Goal: Task Accomplishment & Management: Complete application form

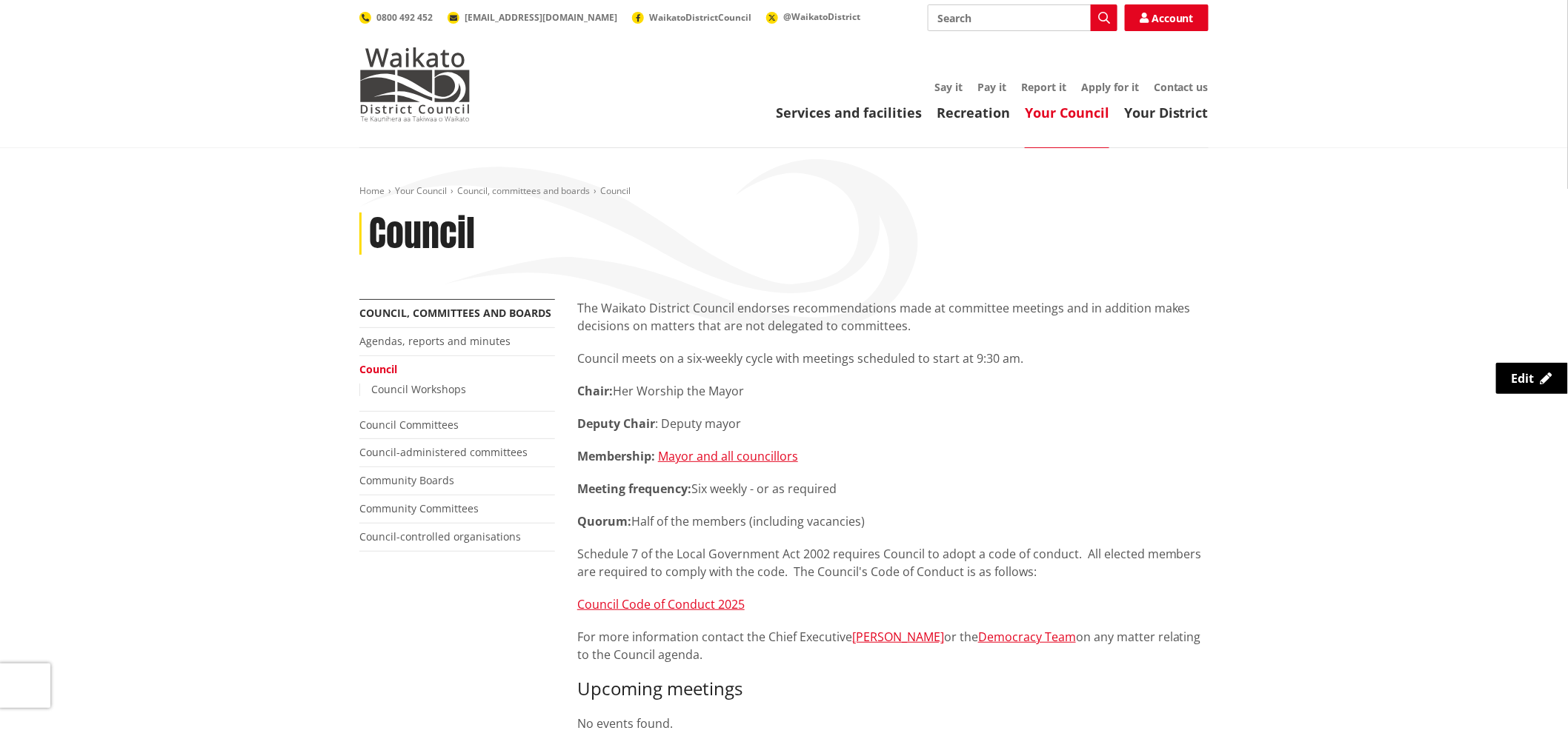
click at [1071, 114] on link "Your Council" at bounding box center [1066, 112] width 85 height 18
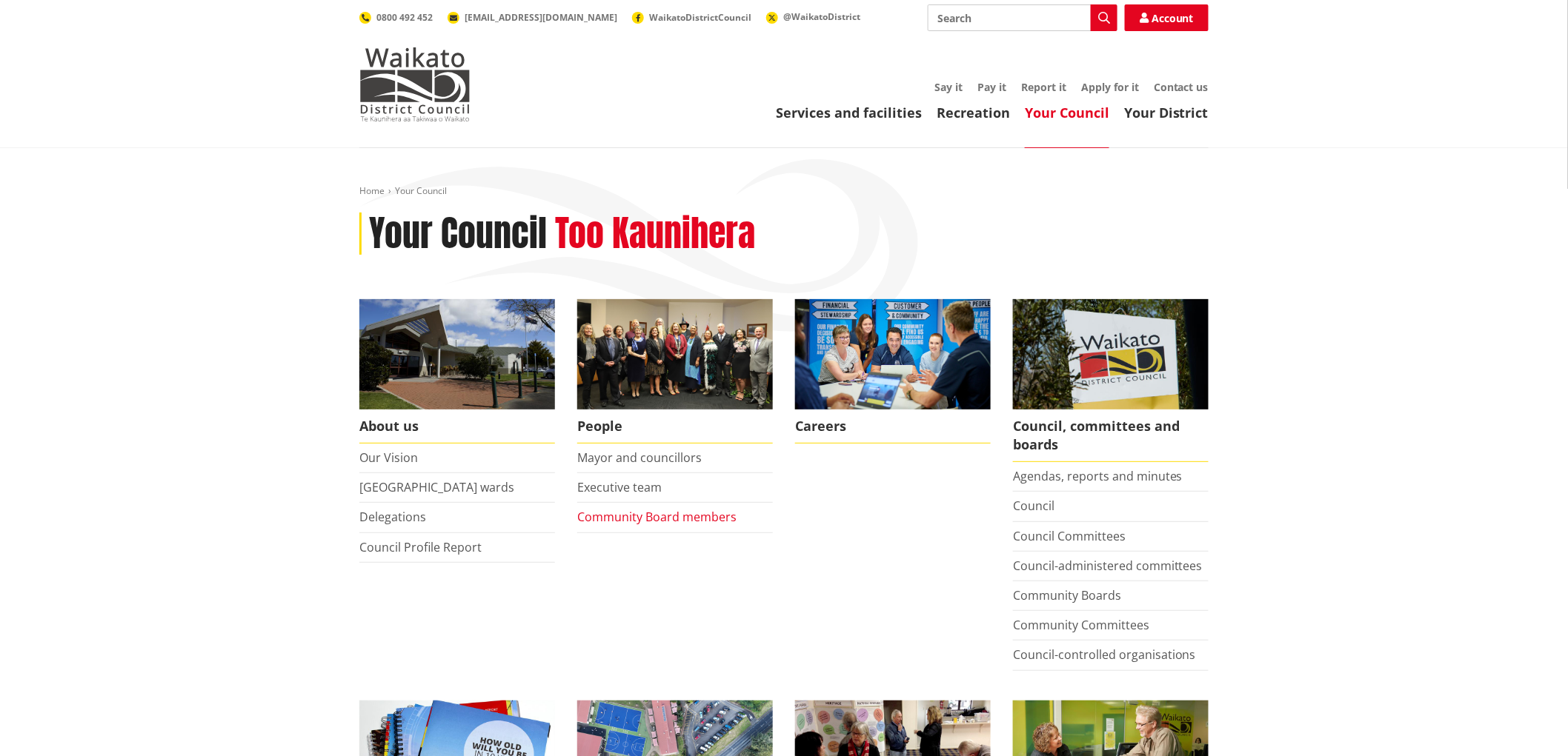
click at [627, 514] on link "Community Board members" at bounding box center [657, 517] width 159 height 16
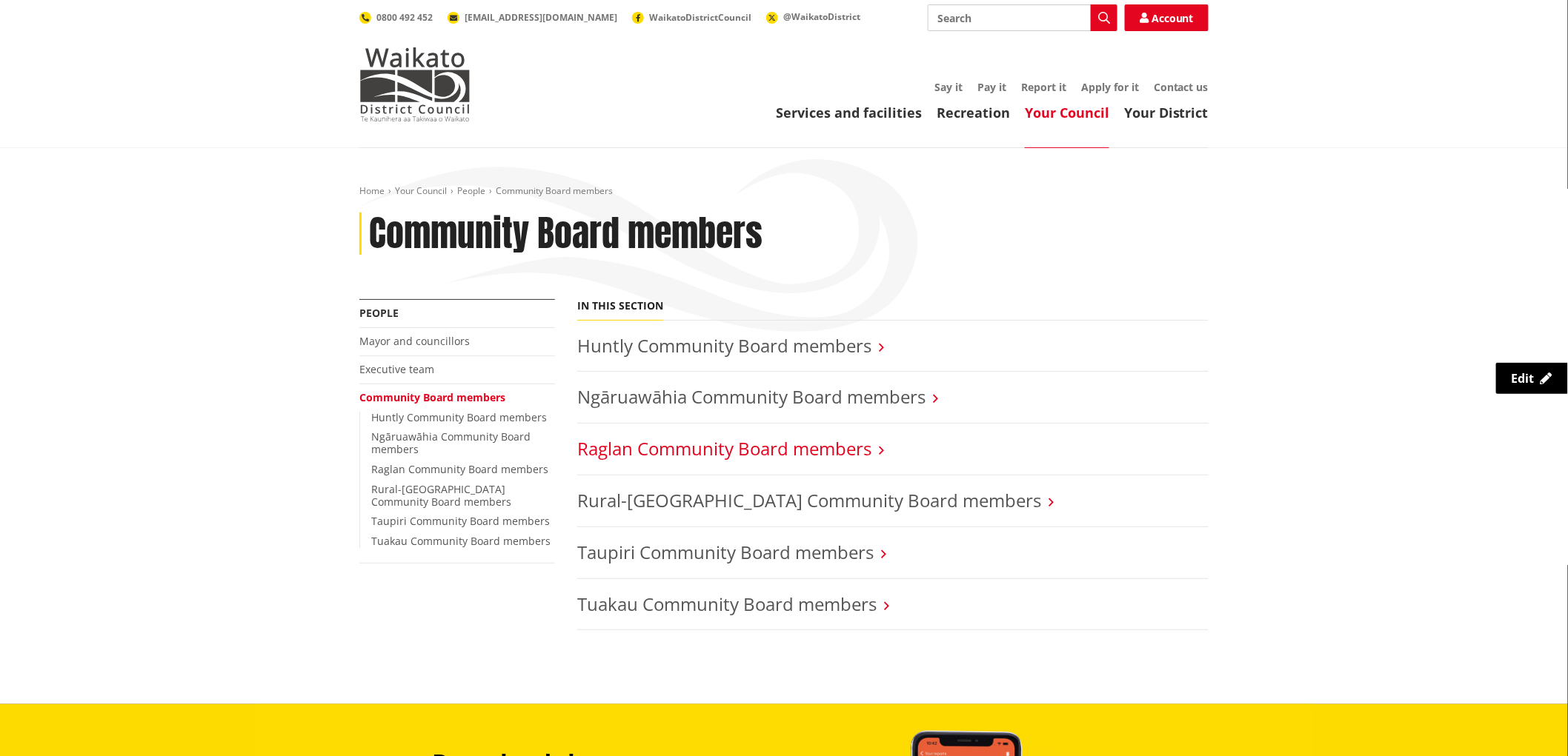
click at [715, 447] on link "Raglan Community Board members" at bounding box center [724, 448] width 294 height 24
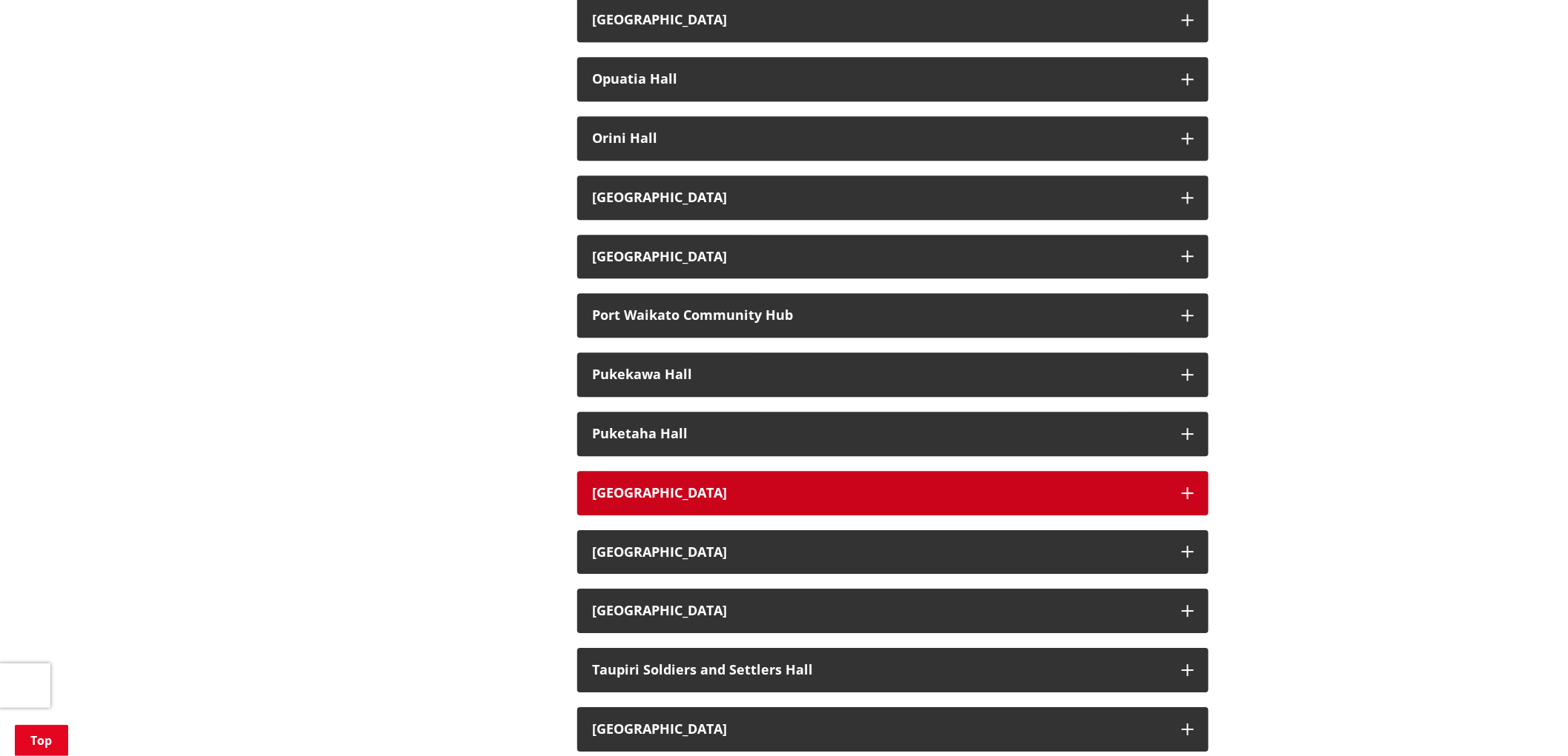
scroll to position [1563, 0]
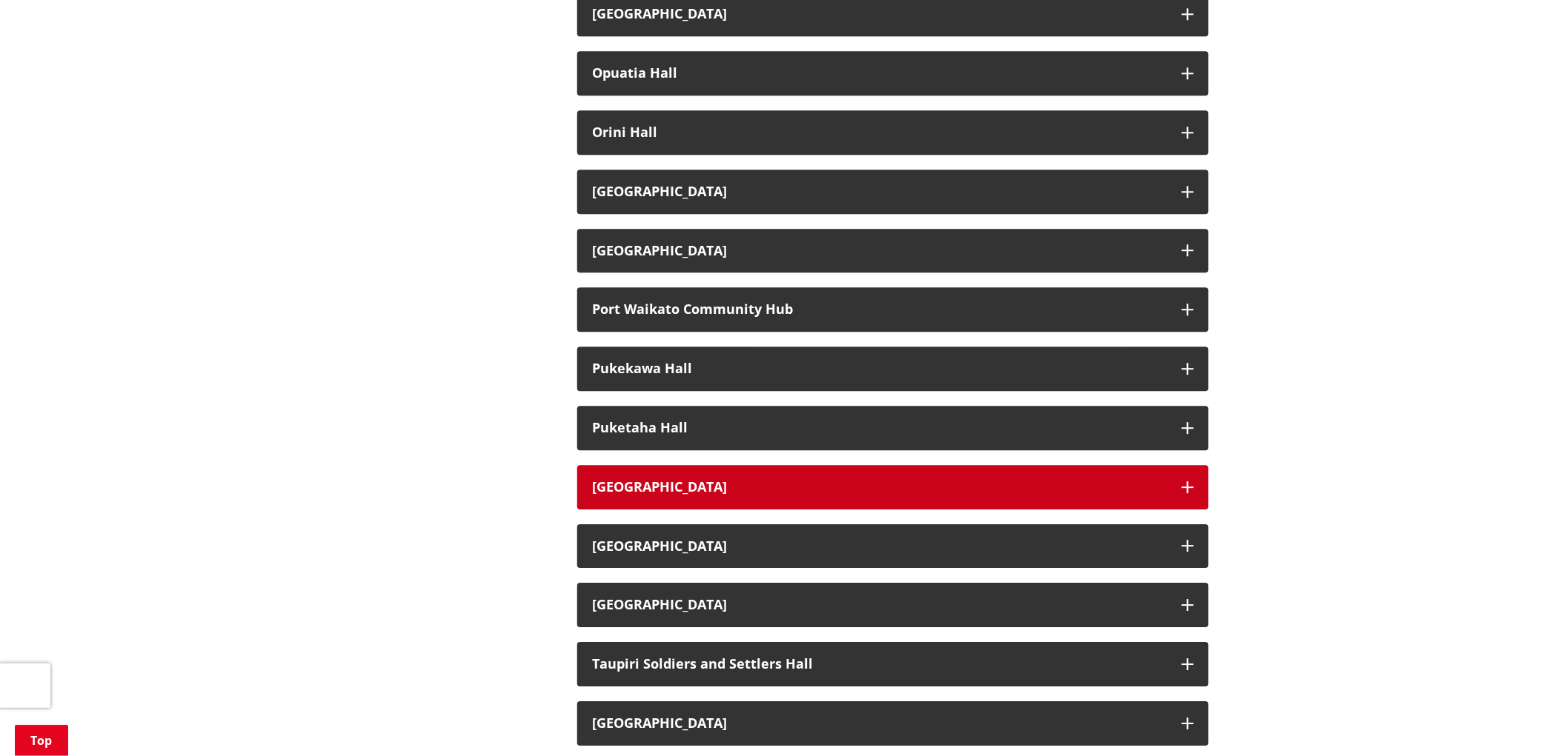
click at [1184, 477] on button "Raglan Town Hall" at bounding box center [893, 486] width 632 height 44
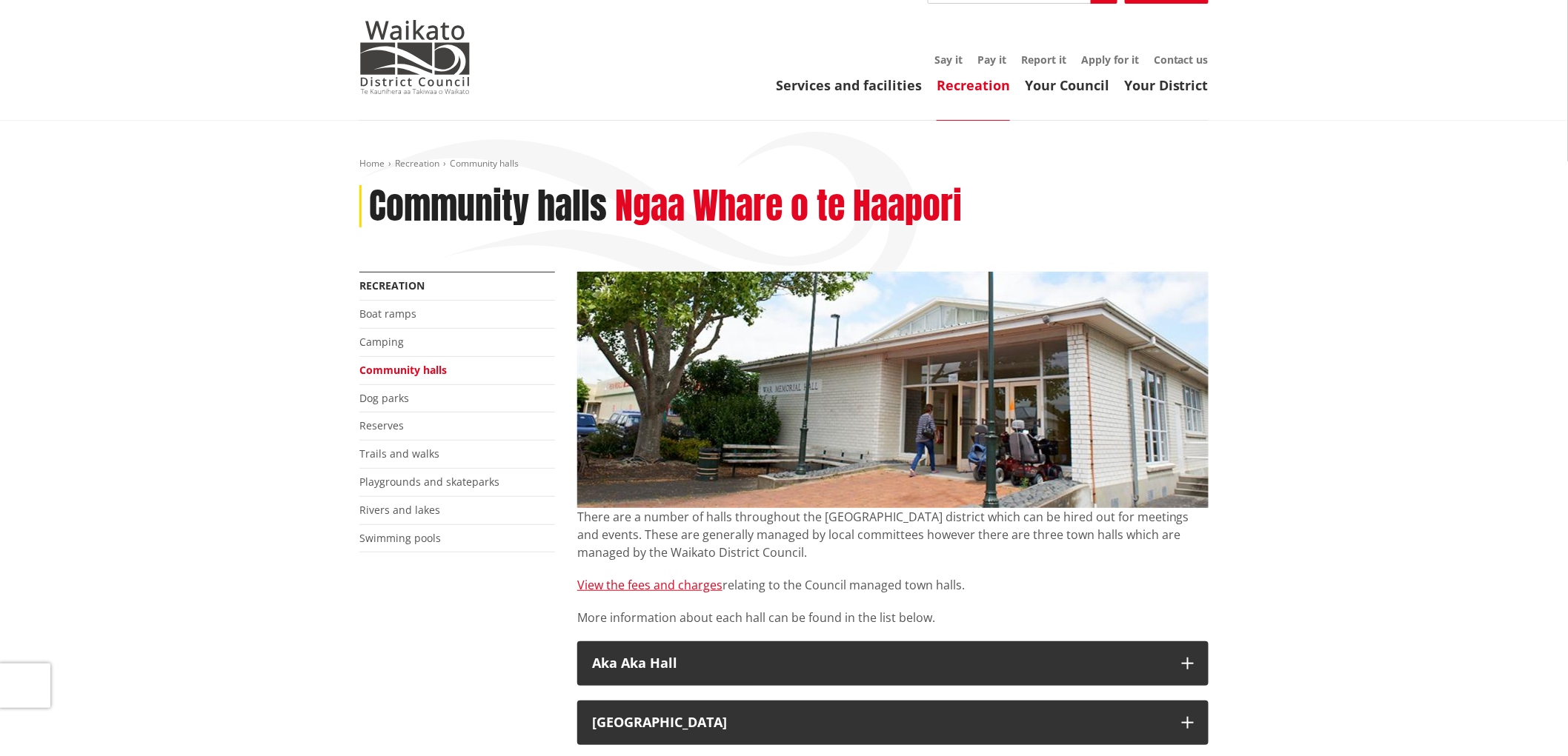
scroll to position [0, 0]
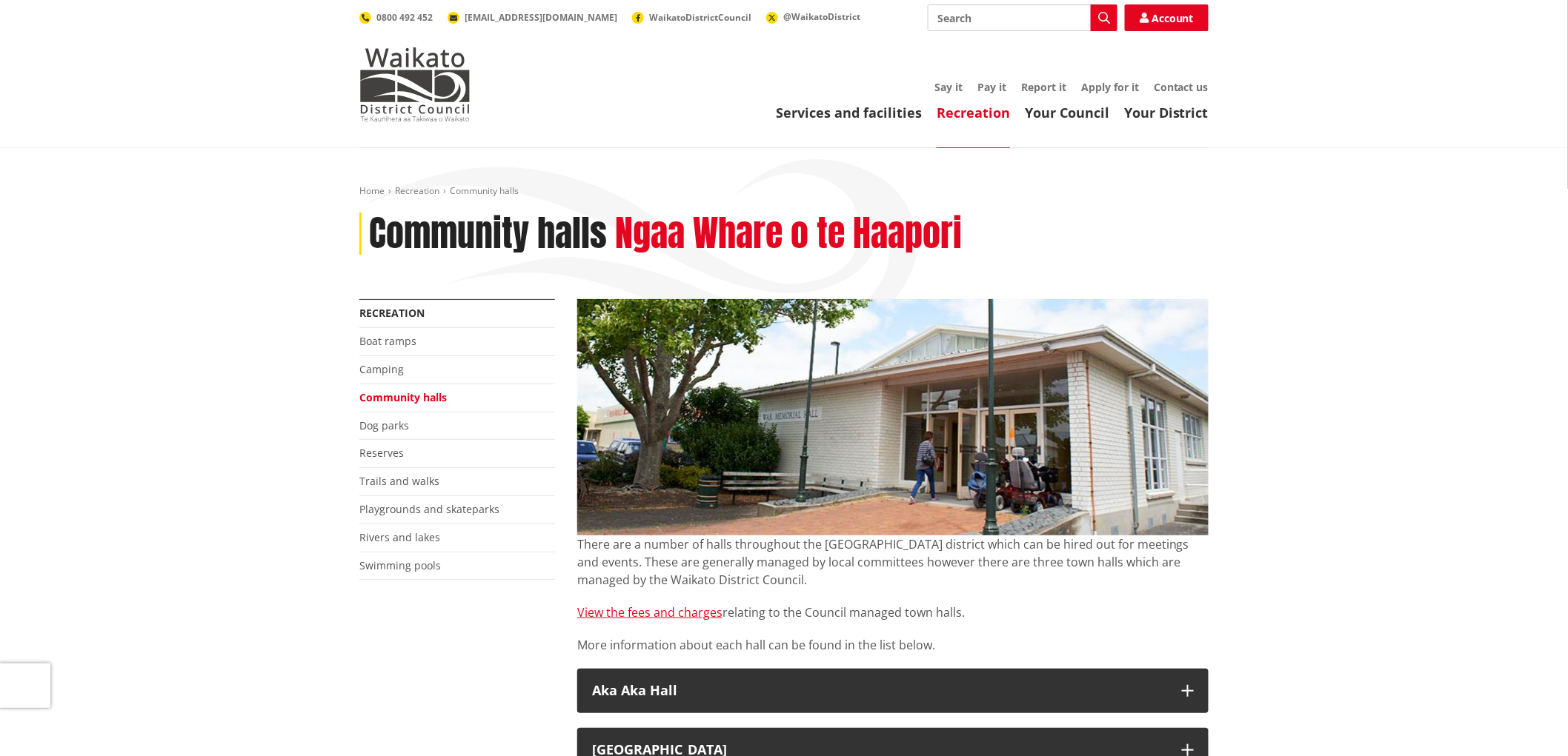
click at [1112, 97] on div "Services and facilities Recreation Your Council Your District Say it Pay it Rep…" at bounding box center [854, 101] width 709 height 40
click at [1112, 92] on link "Apply for it" at bounding box center [1109, 87] width 58 height 14
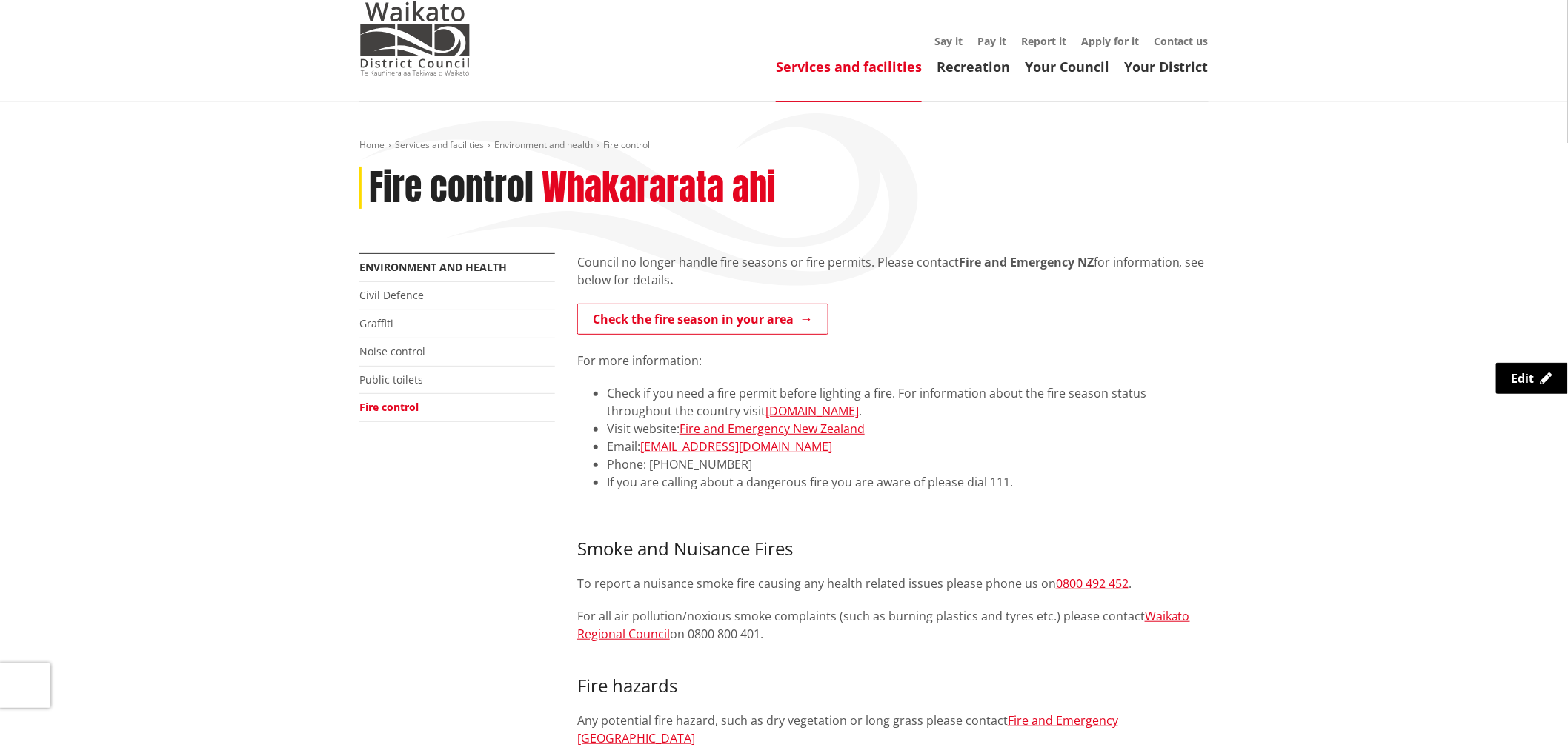
scroll to position [82, 0]
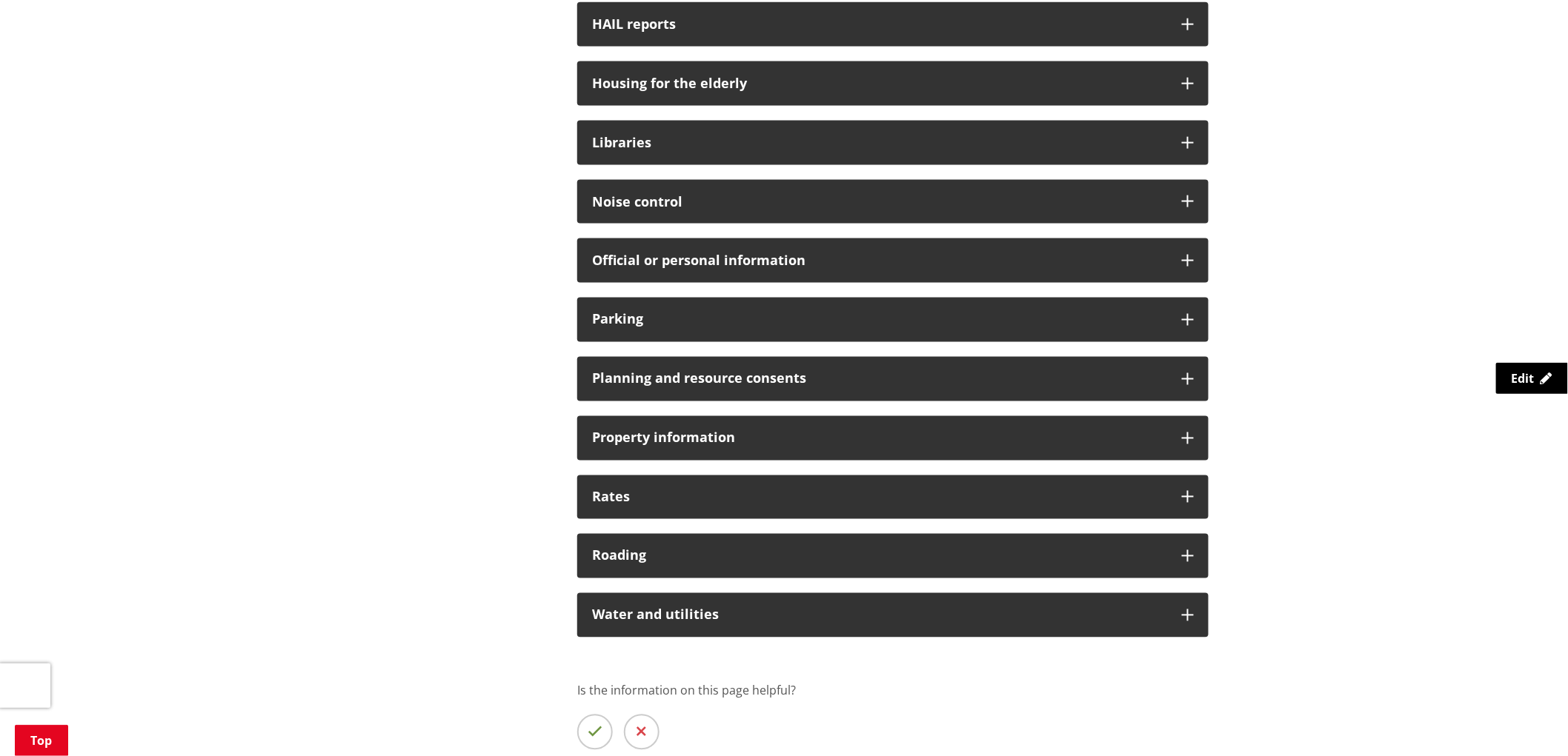
scroll to position [823, 0]
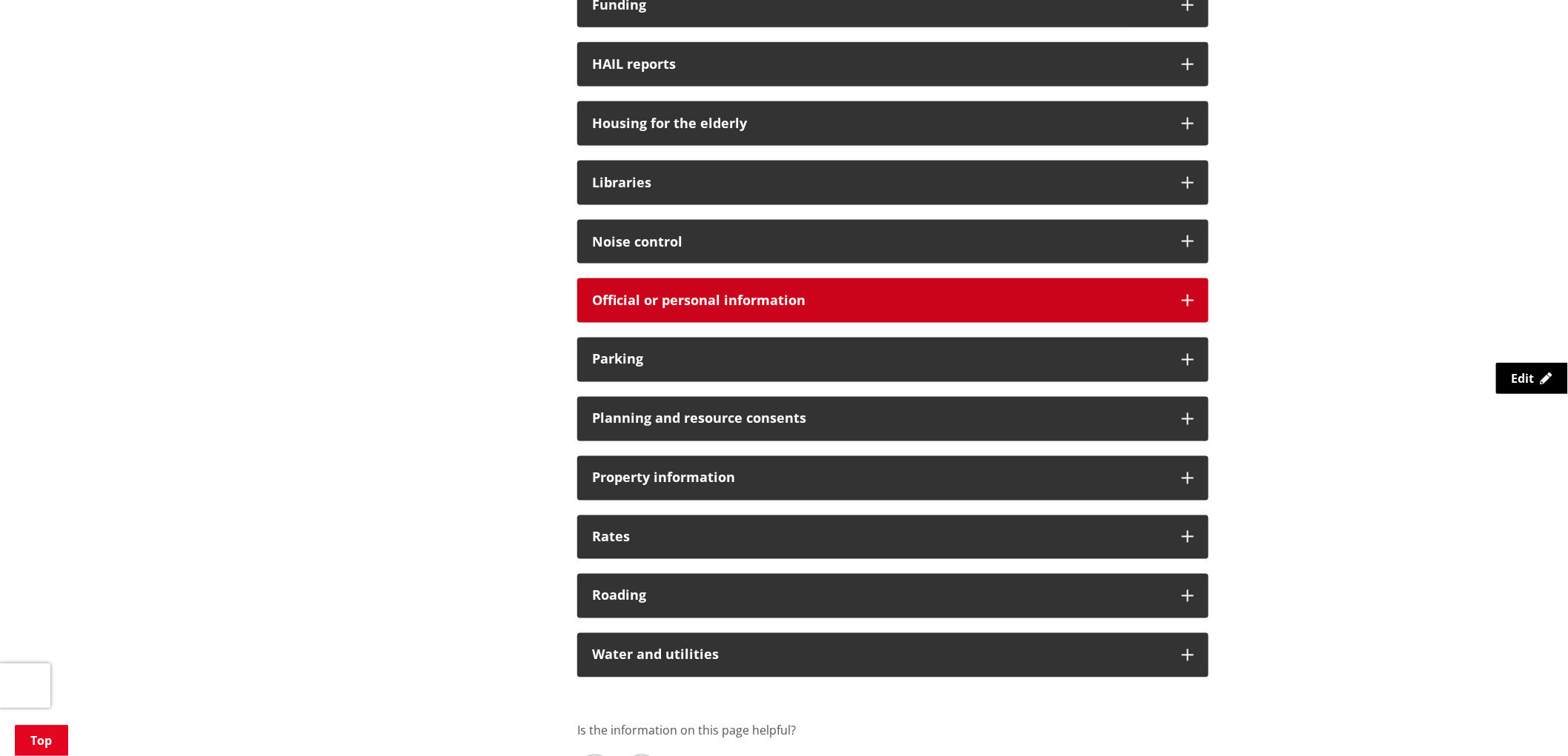
click at [1182, 300] on icon at bounding box center [1188, 301] width 12 height 12
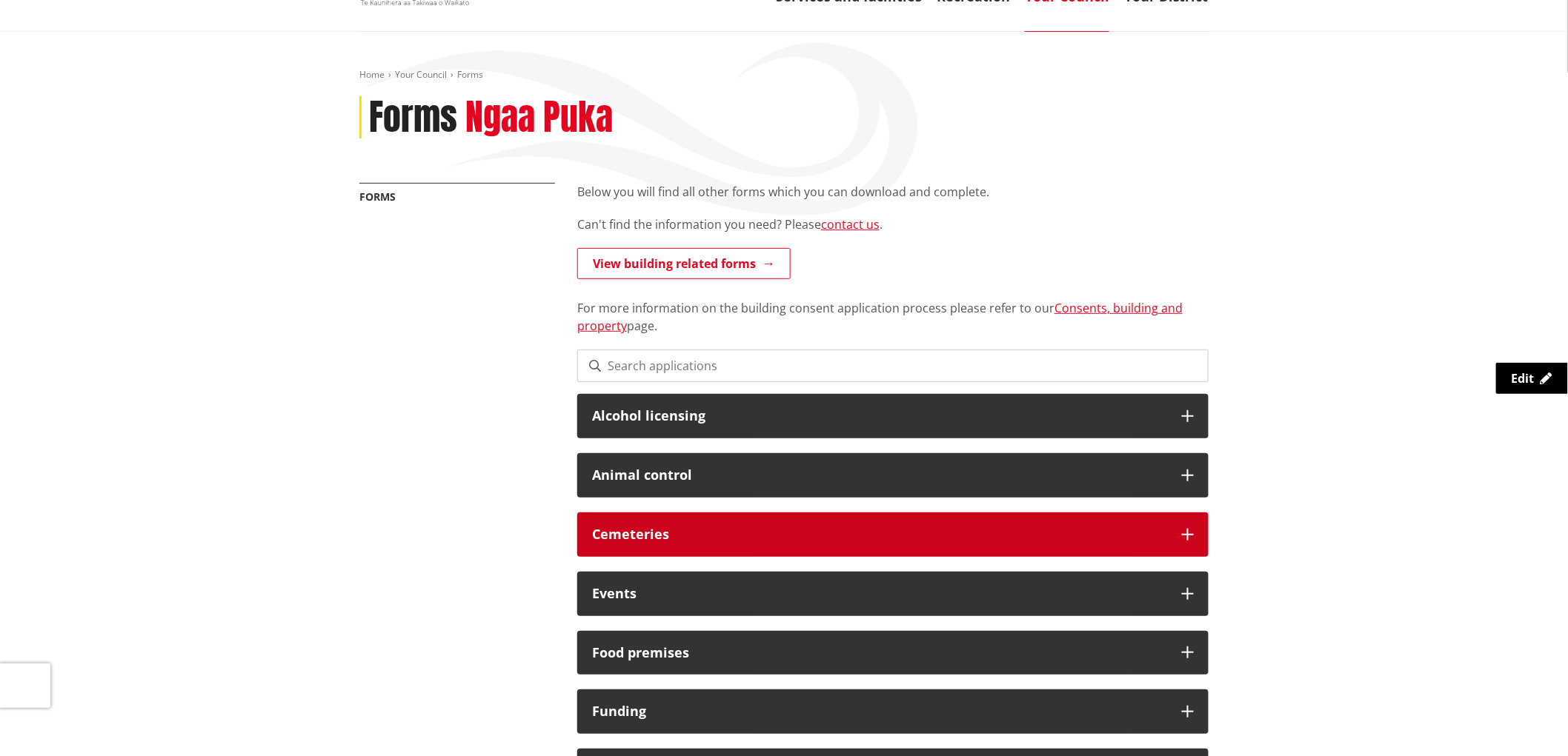
scroll to position [0, 0]
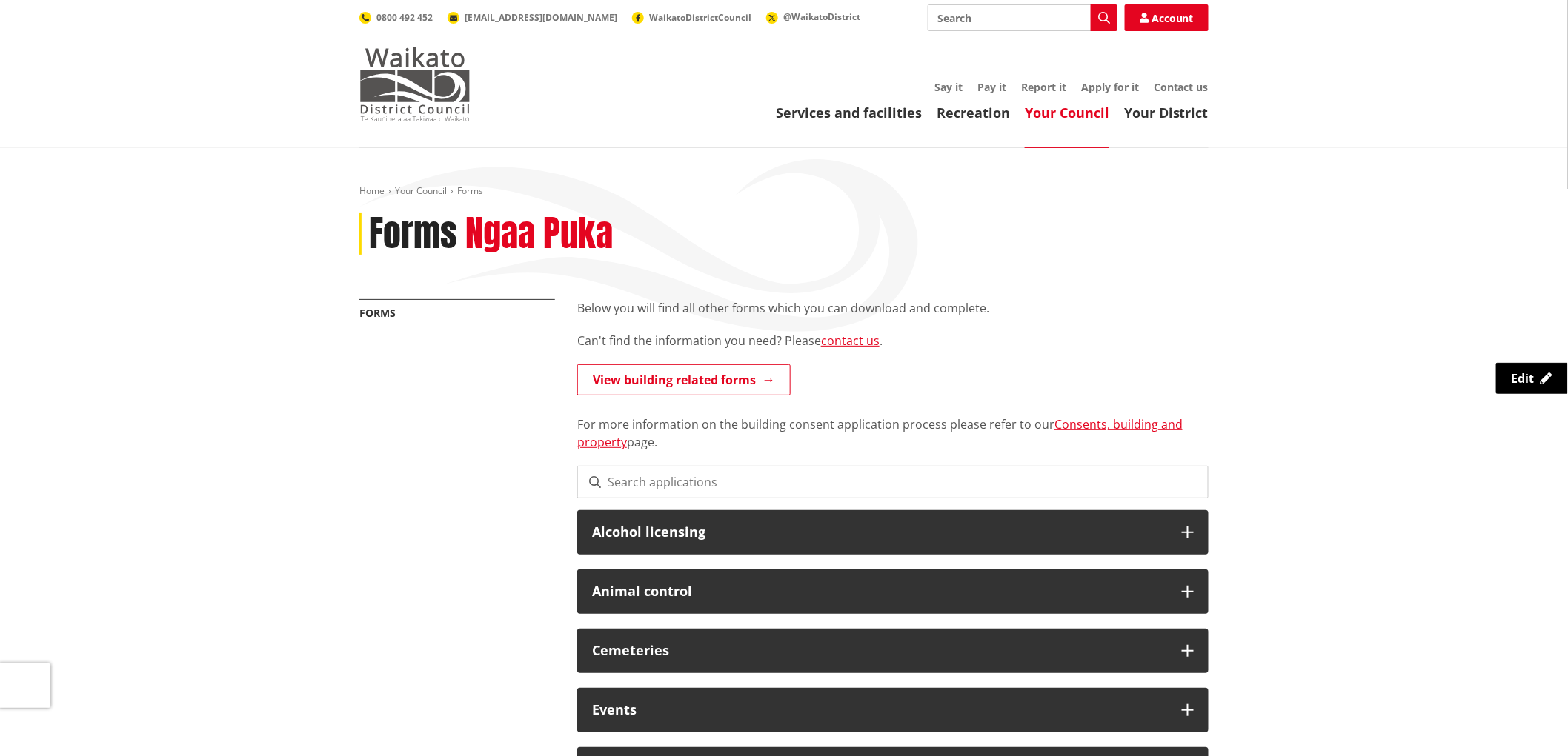
click at [423, 86] on img at bounding box center [415, 85] width 111 height 74
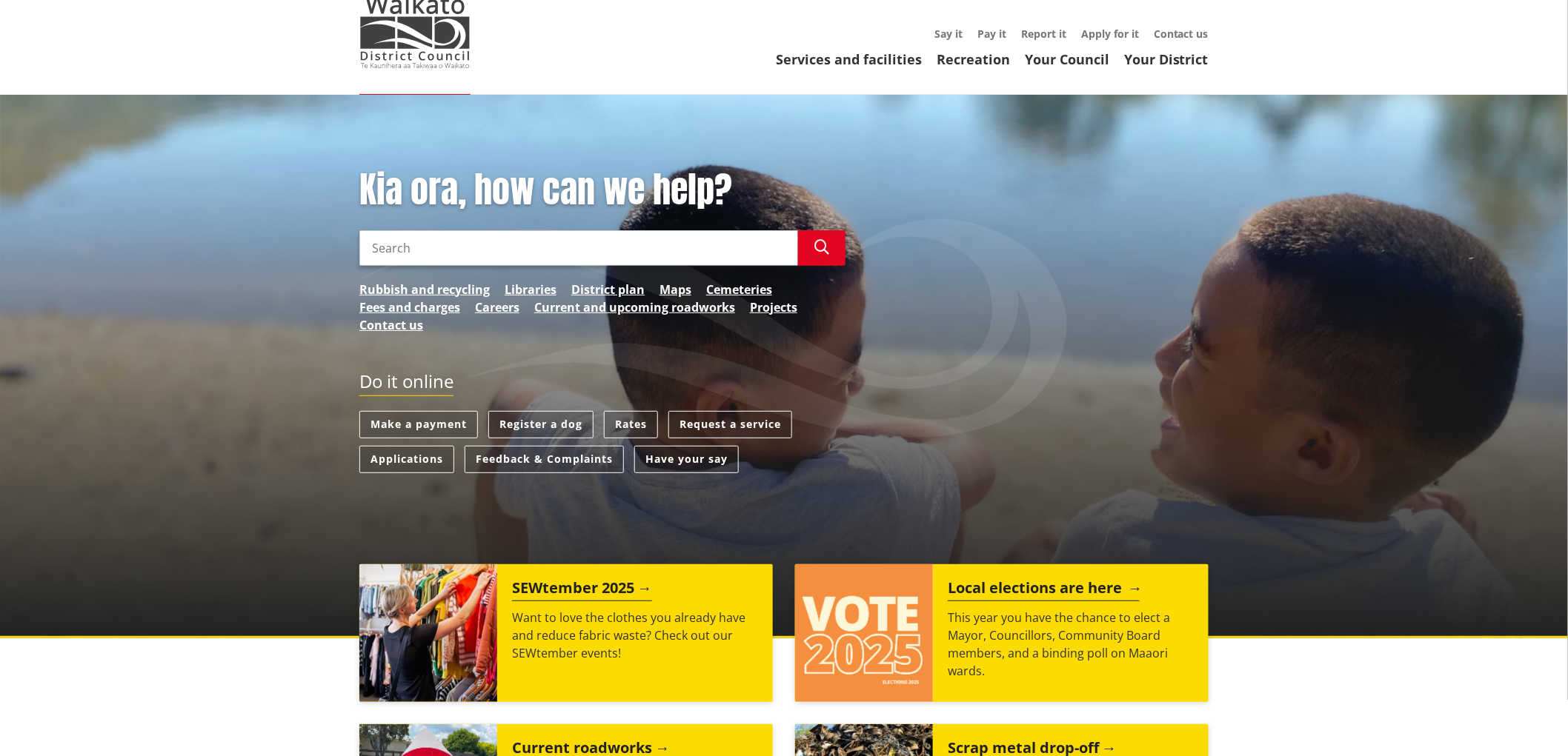
scroll to position [82, 0]
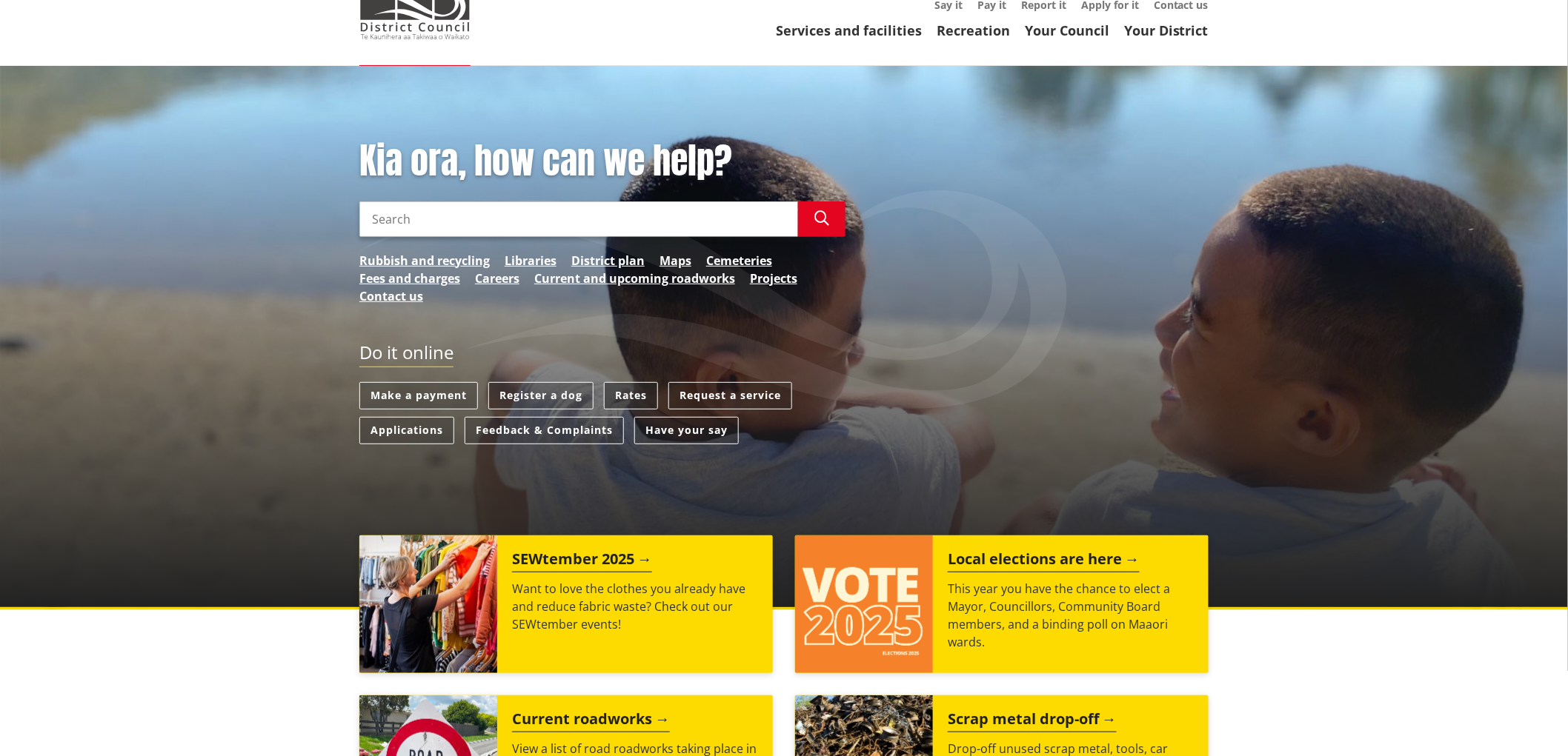
click at [627, 393] on link "Rates" at bounding box center [631, 395] width 54 height 28
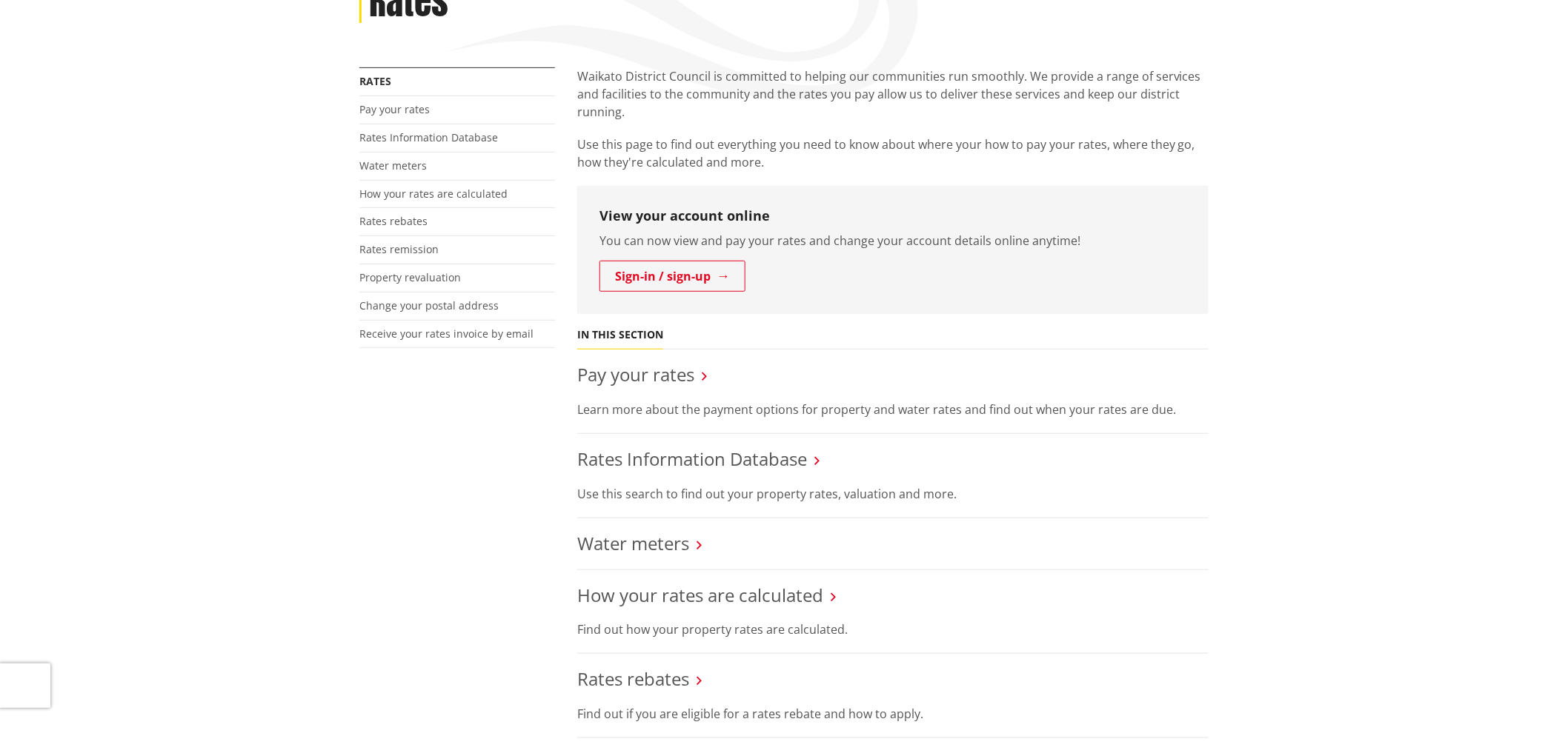
scroll to position [247, 0]
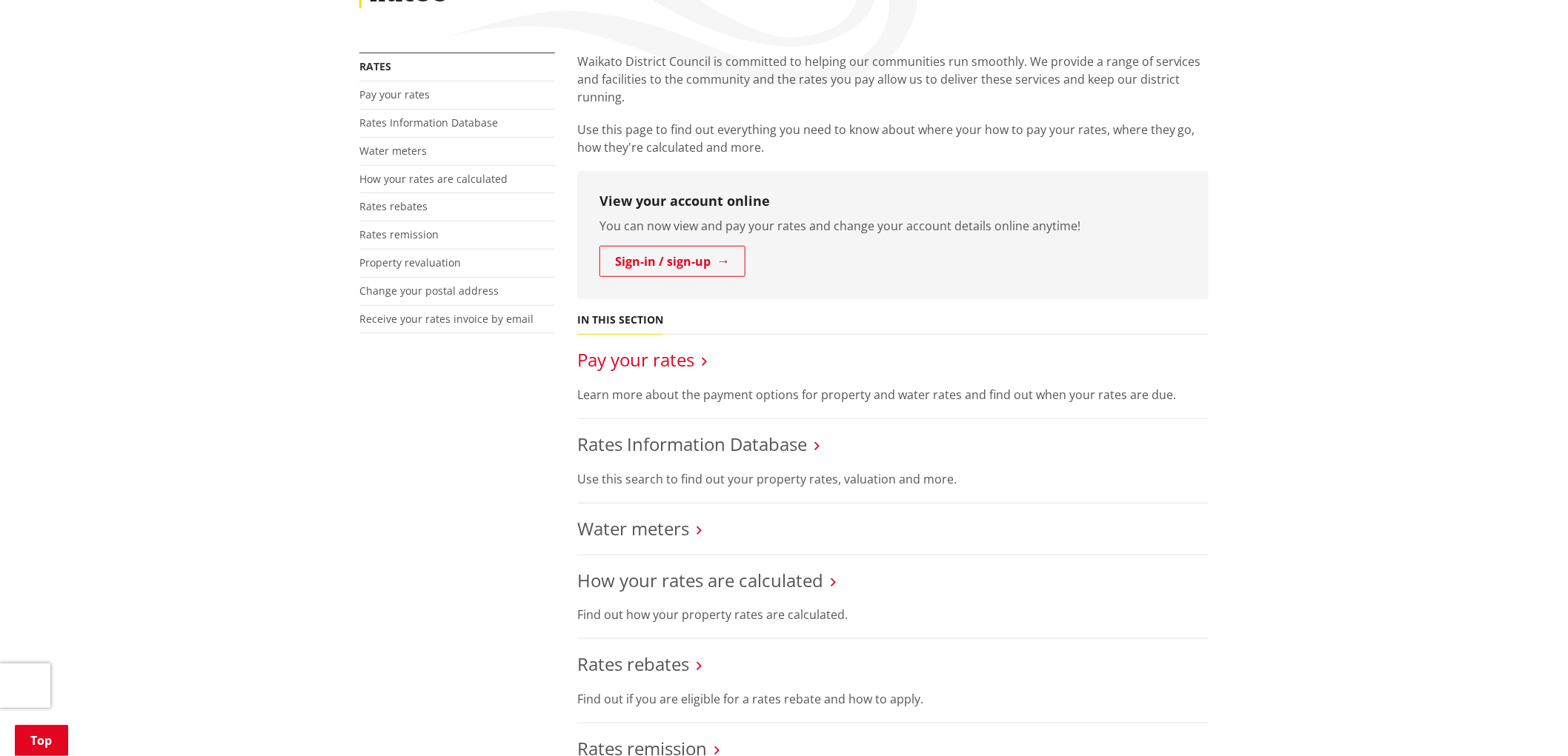
click at [647, 370] on link "Pay your rates" at bounding box center [636, 359] width 117 height 24
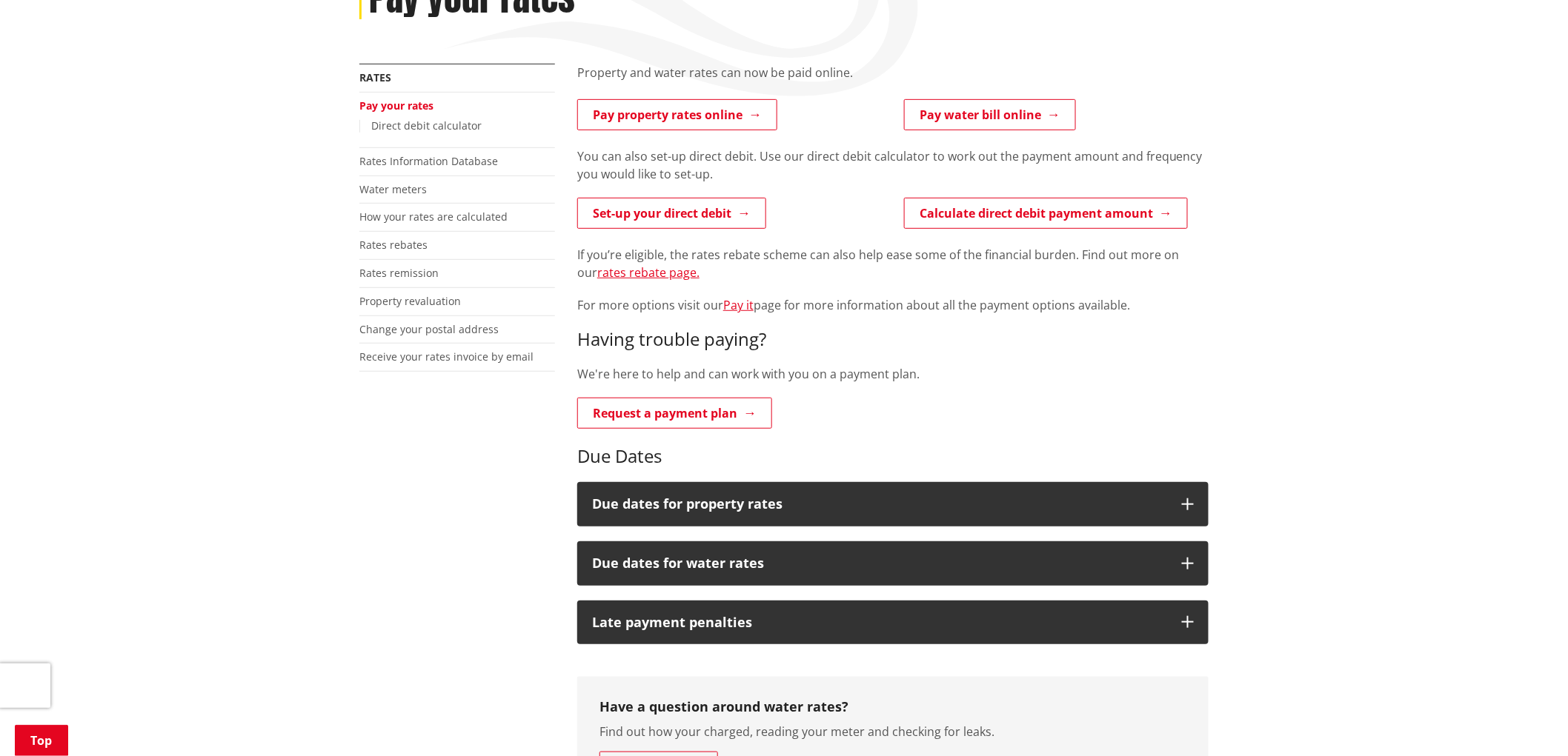
scroll to position [82, 0]
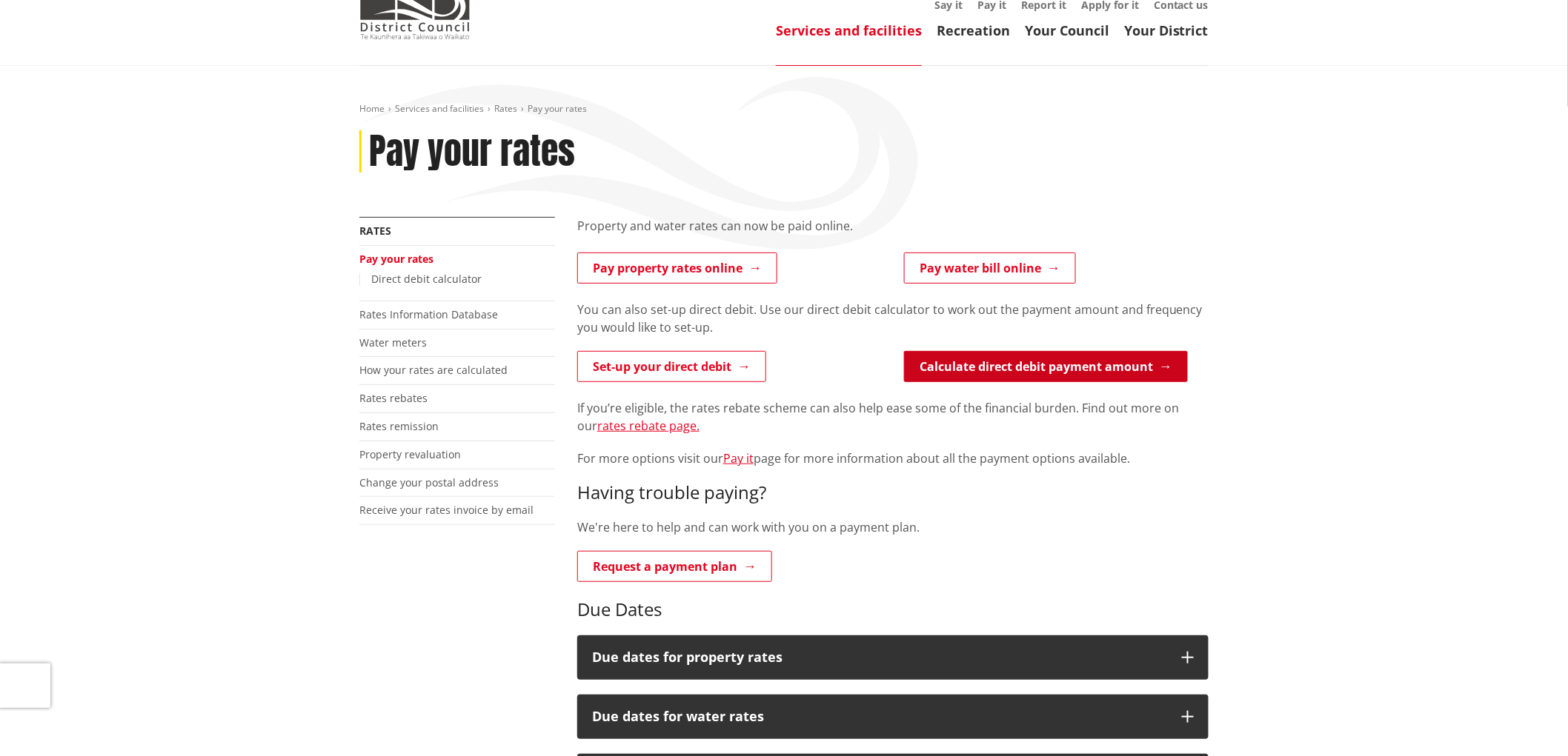
click at [1108, 367] on link "Calculate direct debit payment amount" at bounding box center [1045, 366] width 284 height 31
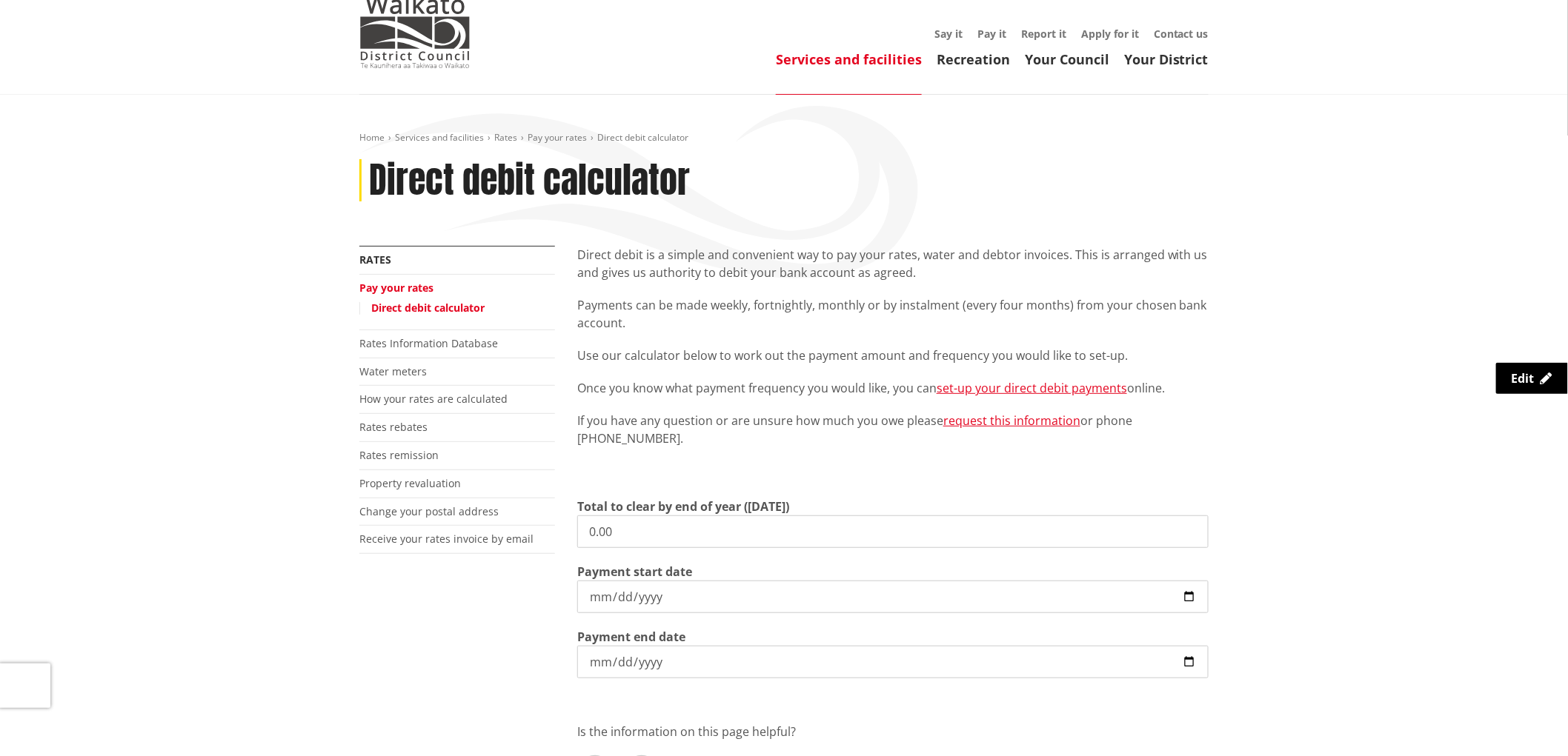
scroll to position [82, 0]
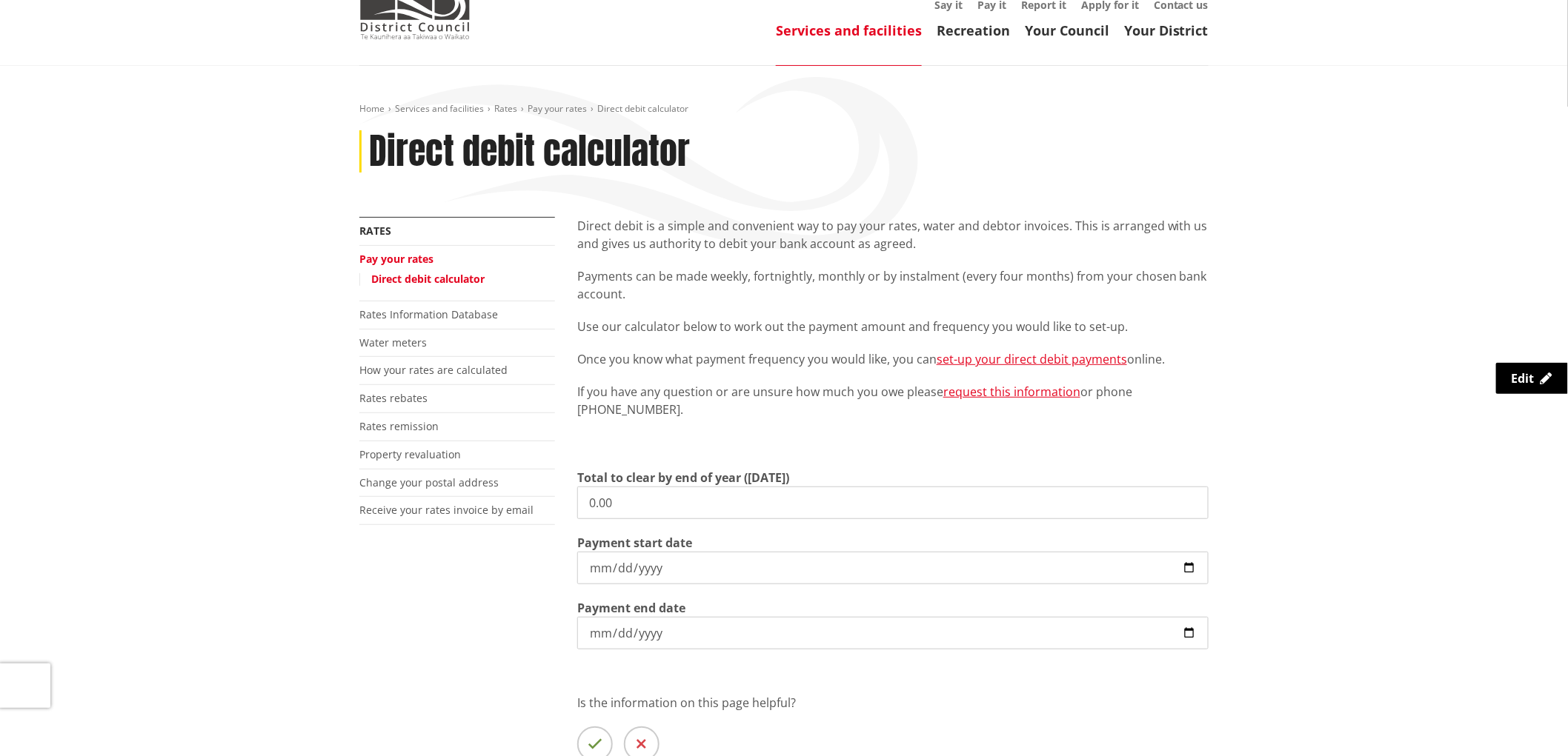
click at [632, 507] on input "0.00" at bounding box center [893, 502] width 632 height 33
drag, startPoint x: 632, startPoint y: 507, endPoint x: 569, endPoint y: 508, distance: 63.0
click at [569, 508] on div "Direct debit is a simple and convenient way to pay your rates, water and debtor…" at bounding box center [893, 521] width 653 height 609
type input "5,100.47"
click at [598, 563] on input "2025-09-02" at bounding box center [893, 568] width 632 height 33
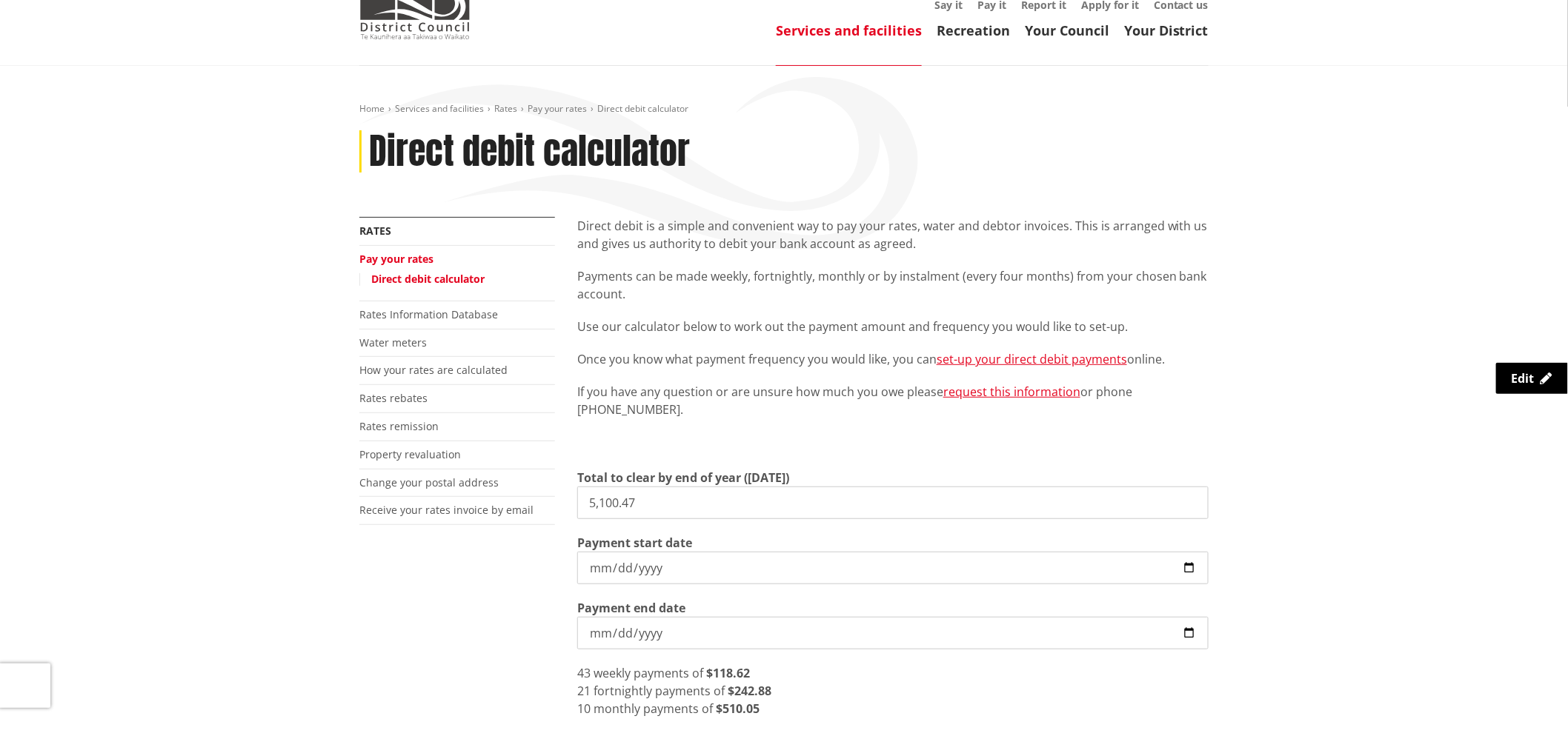
click at [653, 568] on input "2025-09-02" at bounding box center [893, 568] width 632 height 33
click at [1184, 568] on input "2025-09-02" at bounding box center [893, 568] width 632 height 33
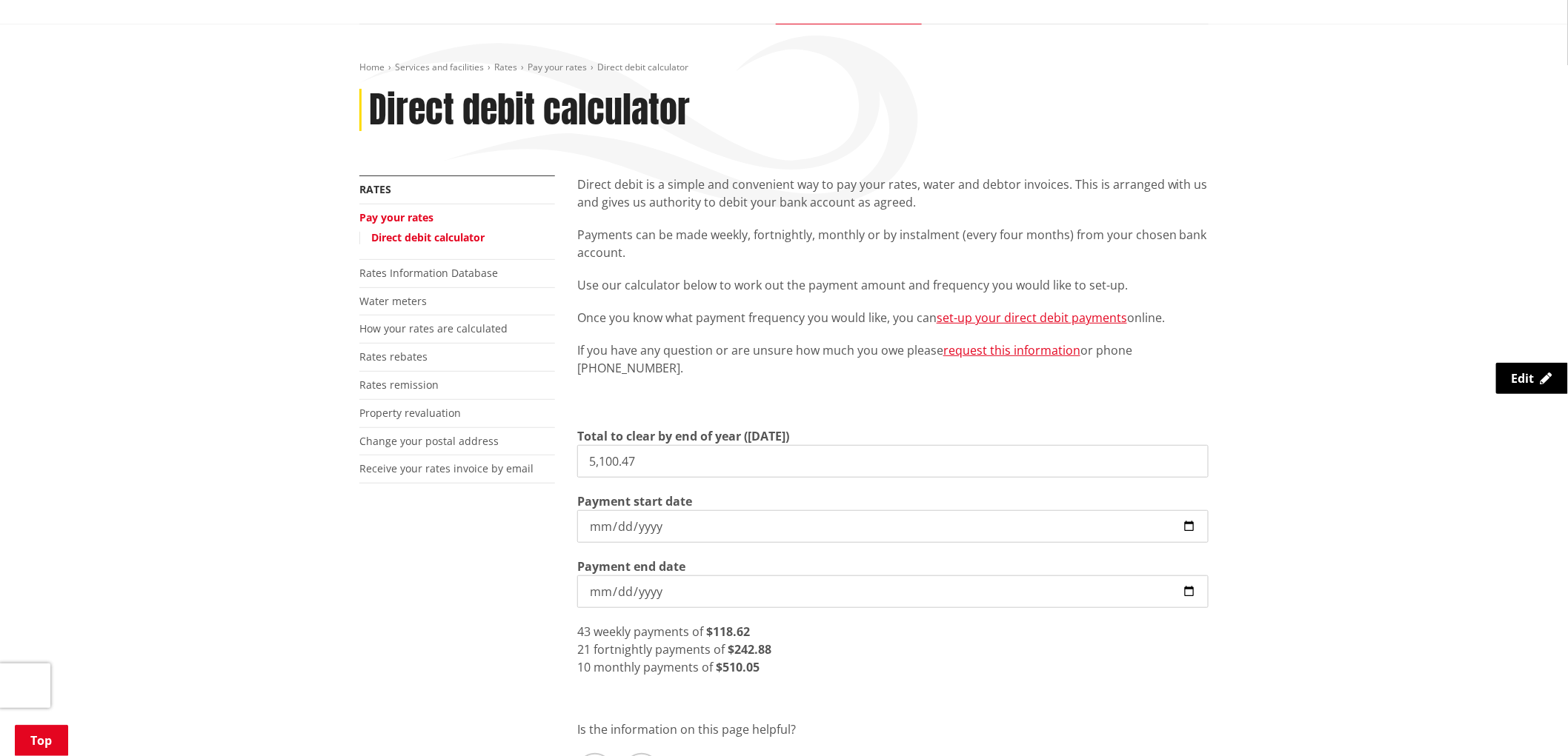
scroll to position [164, 0]
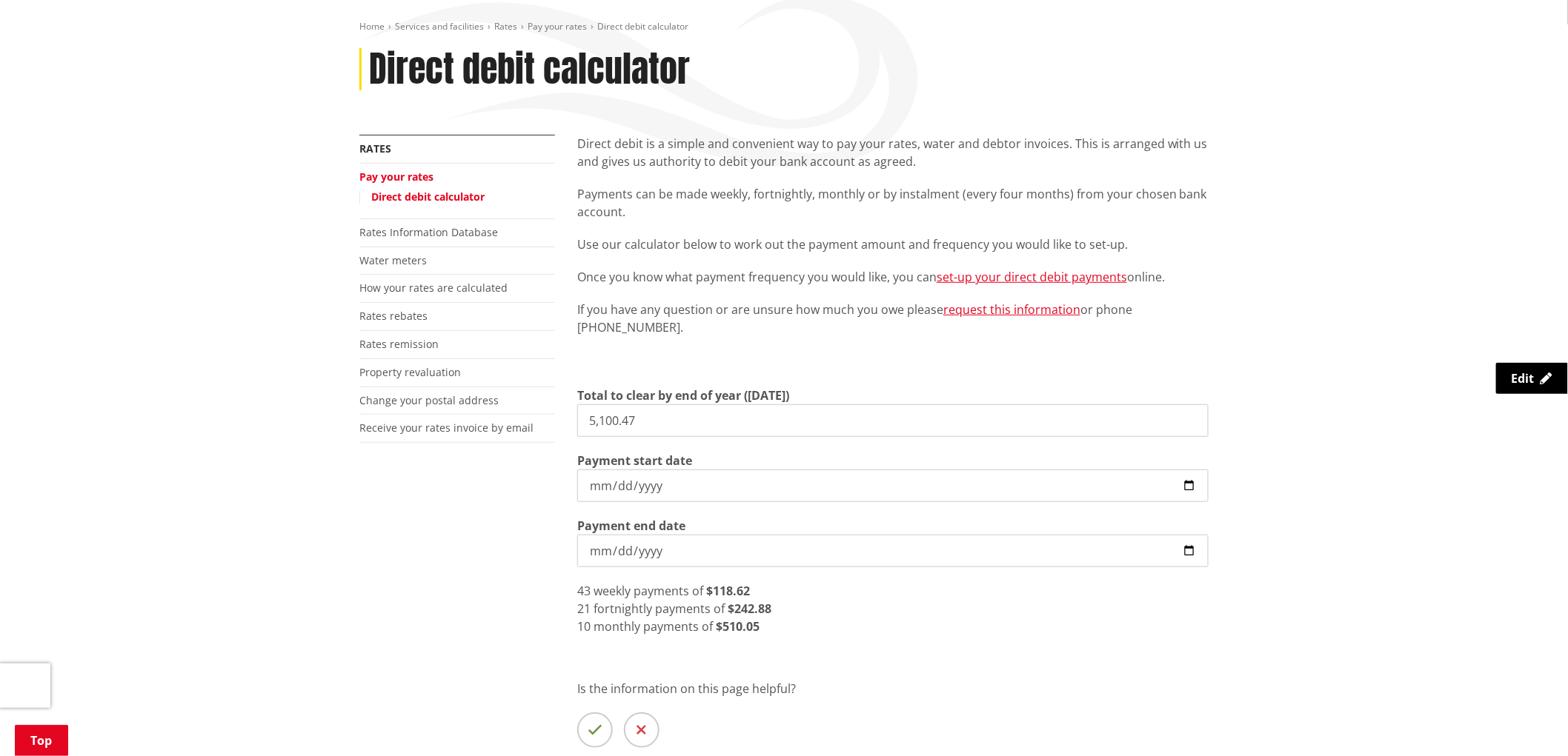
click at [667, 491] on input "2025-09-03" at bounding box center [893, 486] width 632 height 33
click at [1195, 491] on input "2025-09-03" at bounding box center [893, 486] width 632 height 33
type input "2025-09-16"
click at [209, 197] on div "Home Services and facilities Rates Pay your rates Direct debit calculator Direc…" at bounding box center [784, 428] width 1568 height 887
click at [206, 441] on div "Home Services and facilities Rates Pay your rates Direct debit calculator Direc…" at bounding box center [784, 428] width 1568 height 887
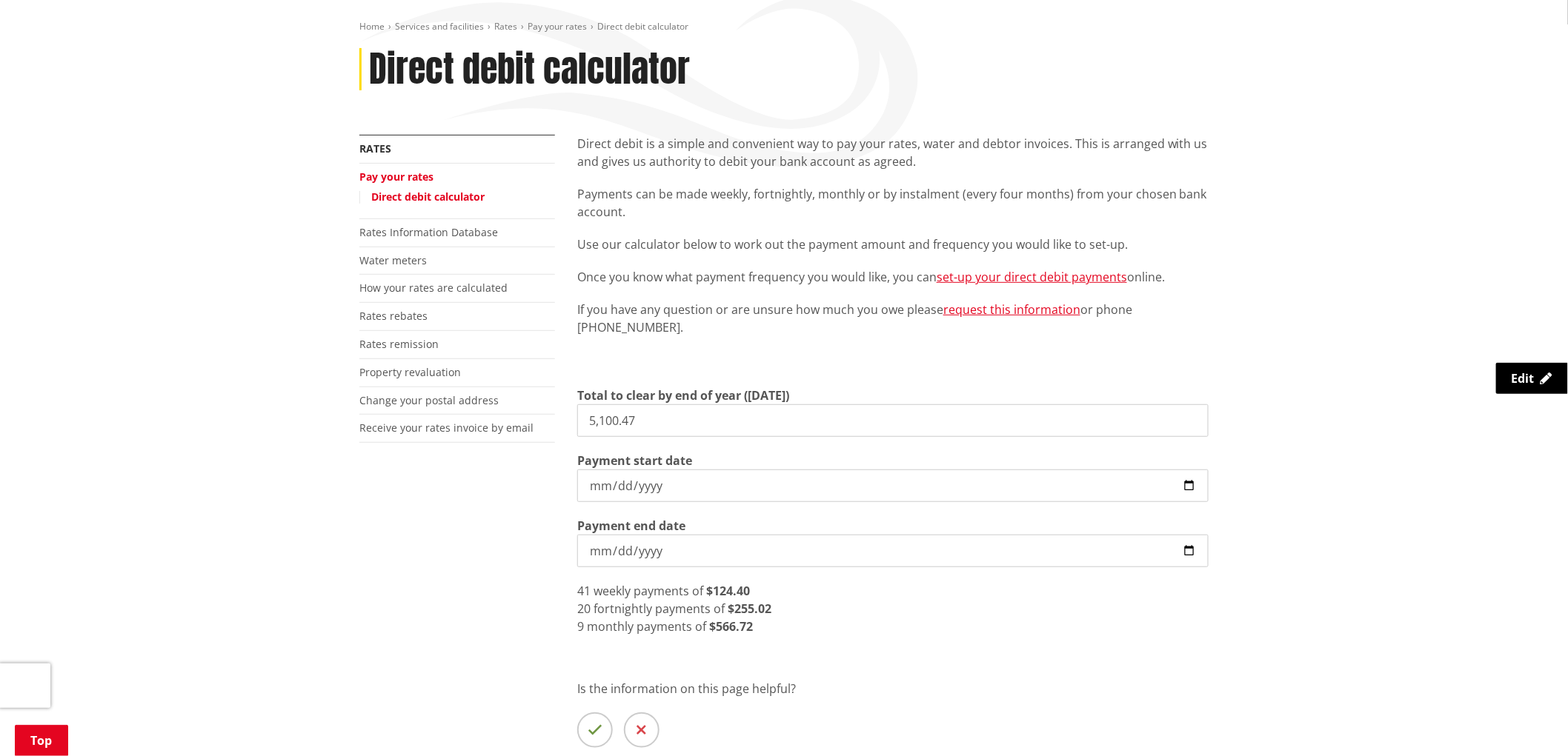
click at [645, 419] on input "5,100.47" at bounding box center [893, 420] width 632 height 33
click at [672, 419] on input "5,100.48" at bounding box center [893, 420] width 632 height 33
type input "5,100.48"
click at [684, 552] on input "2026-06-30" at bounding box center [893, 551] width 632 height 33
click at [694, 486] on input "2025-09-16" at bounding box center [893, 486] width 632 height 33
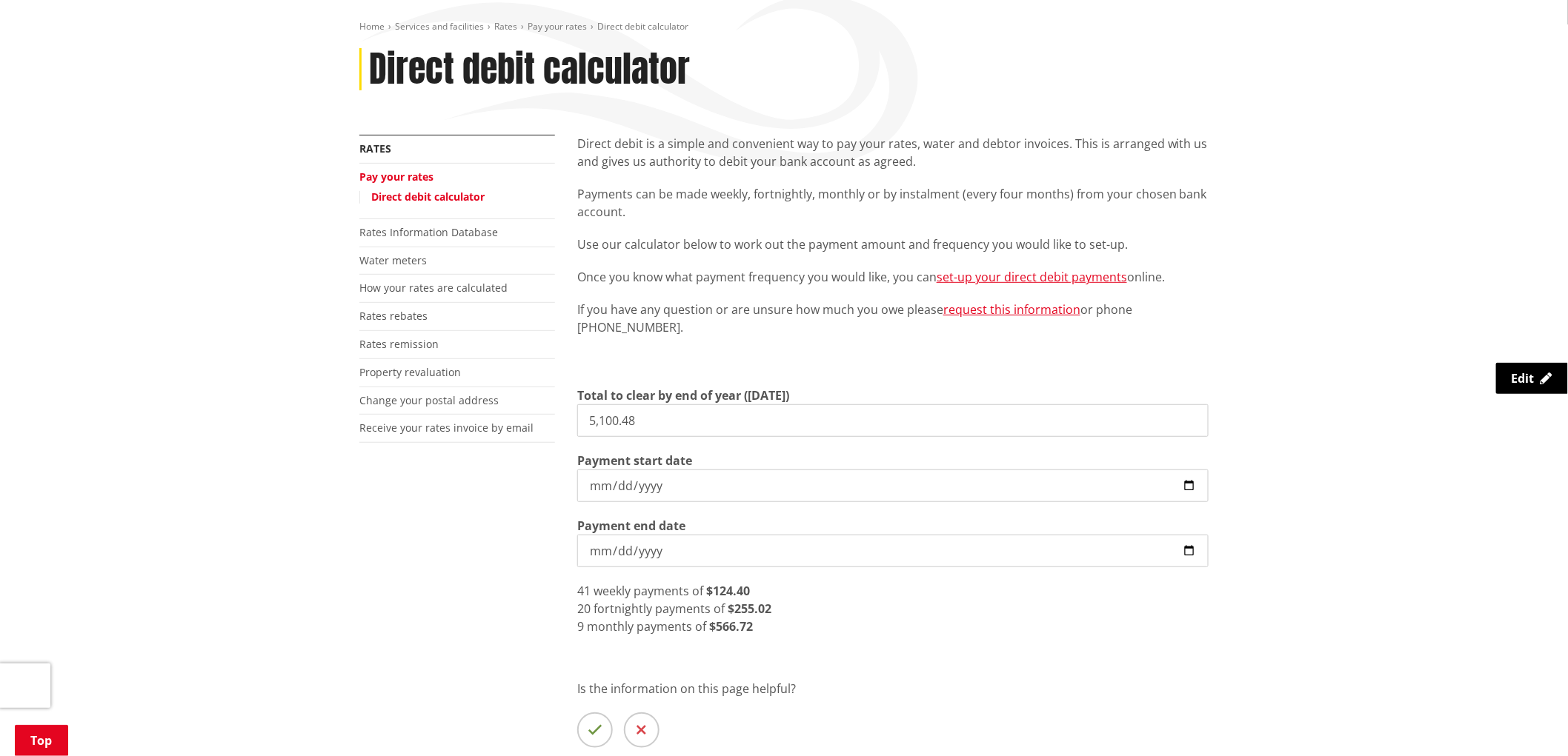
click at [700, 548] on input "2026-06-30" at bounding box center [893, 551] width 632 height 33
click at [773, 625] on div "9 monthly payments of $566.72" at bounding box center [893, 626] width 632 height 18
click at [752, 627] on div "9 monthly payments of $566.72" at bounding box center [893, 626] width 632 height 18
click at [611, 630] on span "monthly payments of" at bounding box center [647, 626] width 119 height 16
click at [157, 352] on div "Home Services and facilities Rates Pay your rates Direct debit calculator Direc…" at bounding box center [784, 428] width 1568 height 887
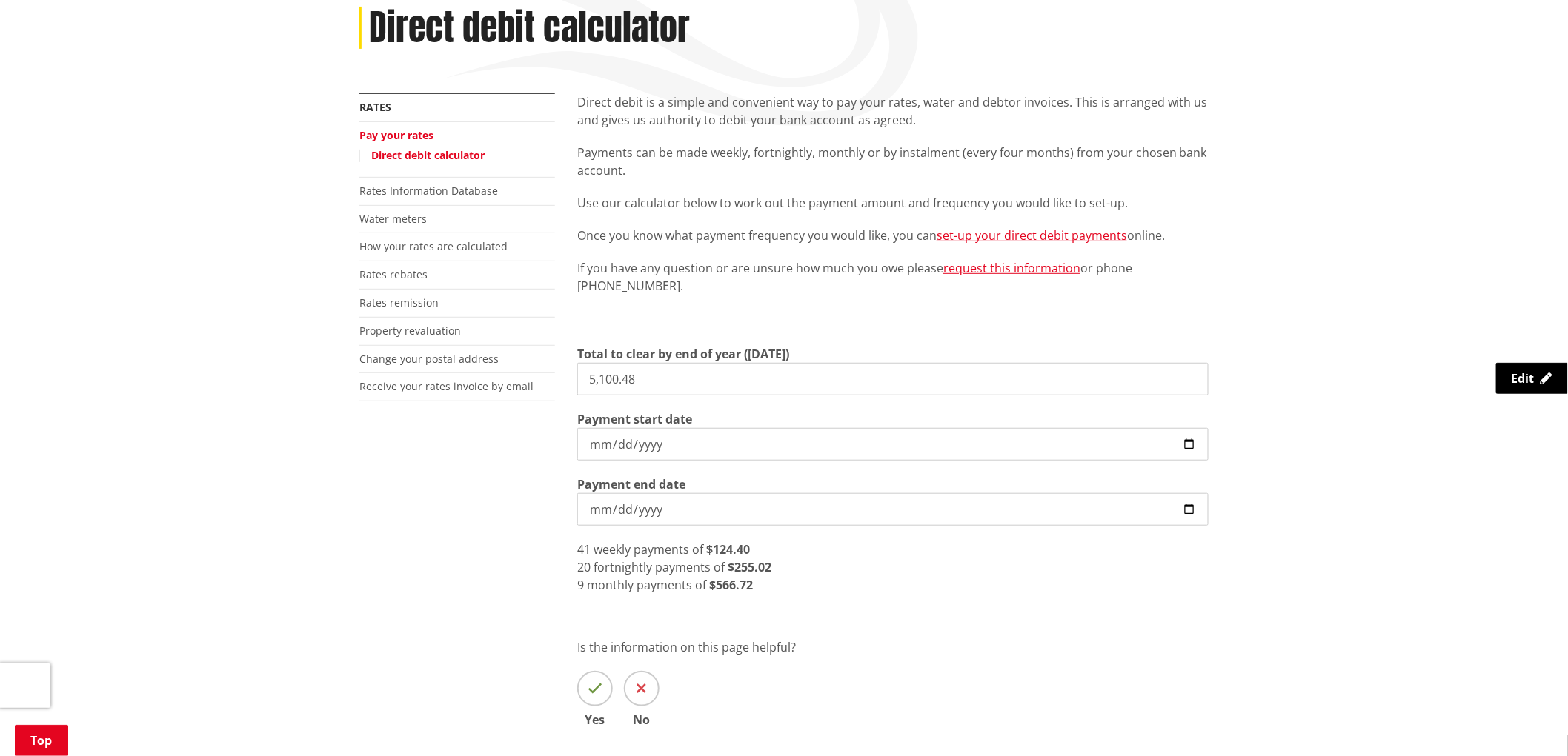
scroll to position [247, 0]
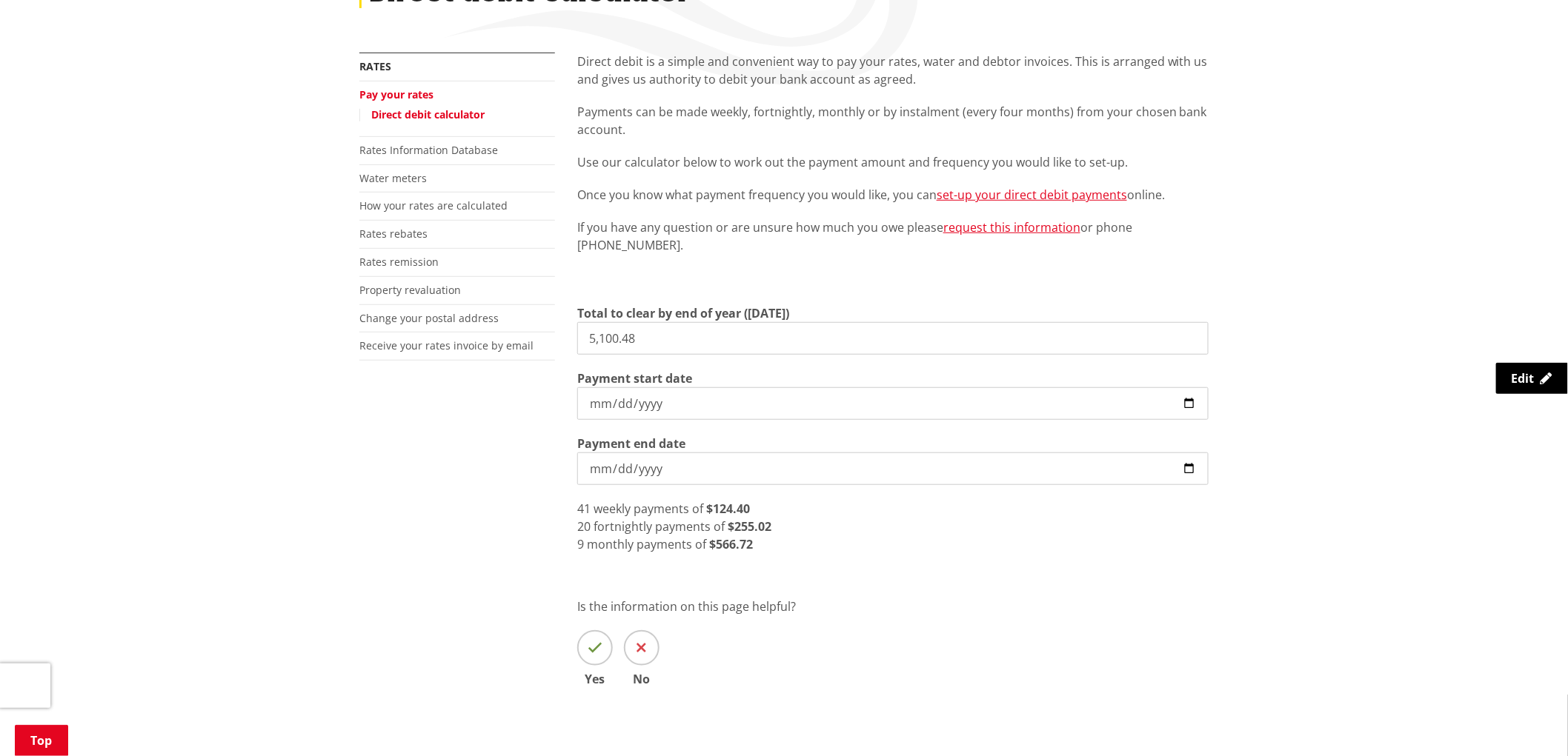
click at [493, 516] on div "More from this section Rates Pay your rates Direct debit calculator Rates Infor…" at bounding box center [784, 391] width 871 height 676
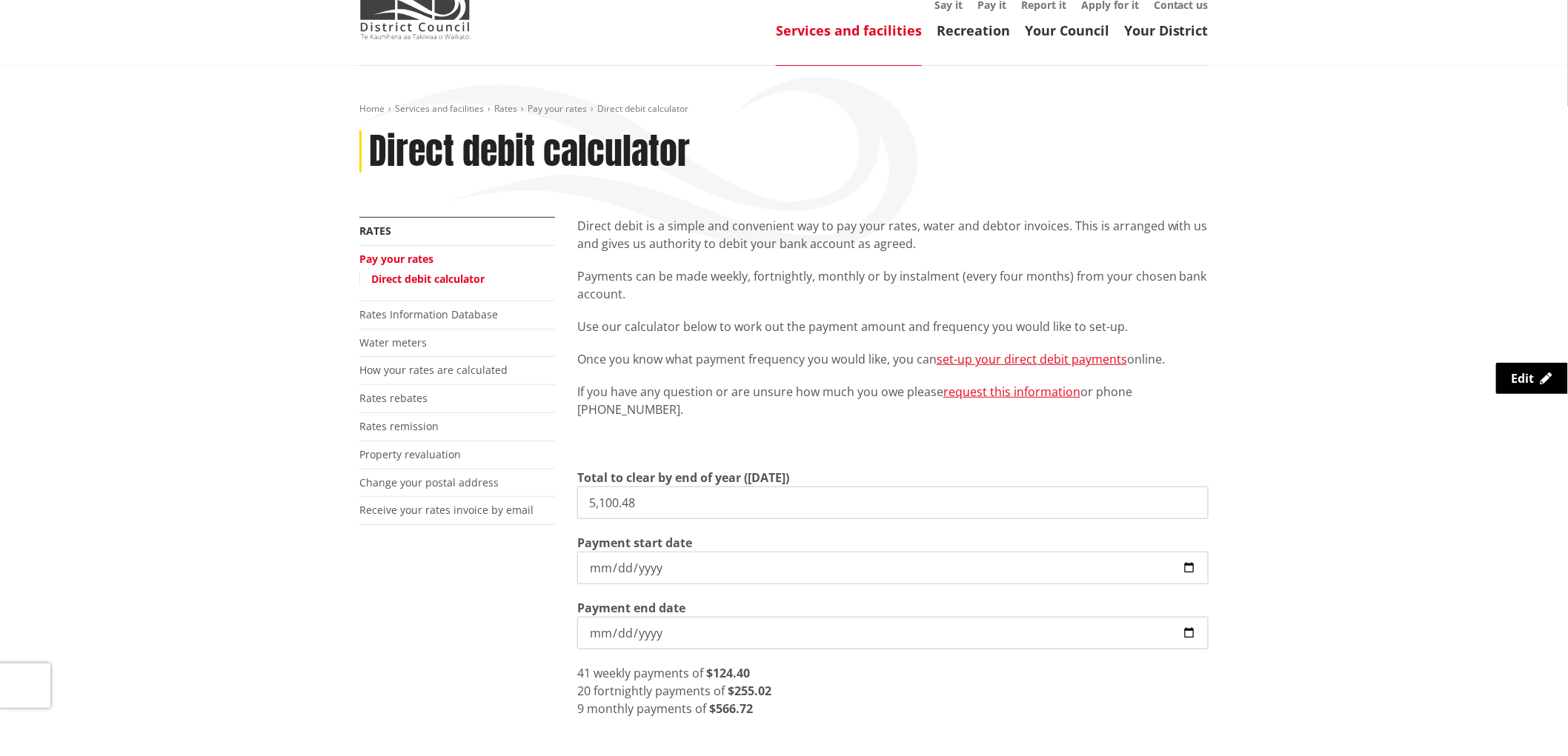
scroll to position [164, 0]
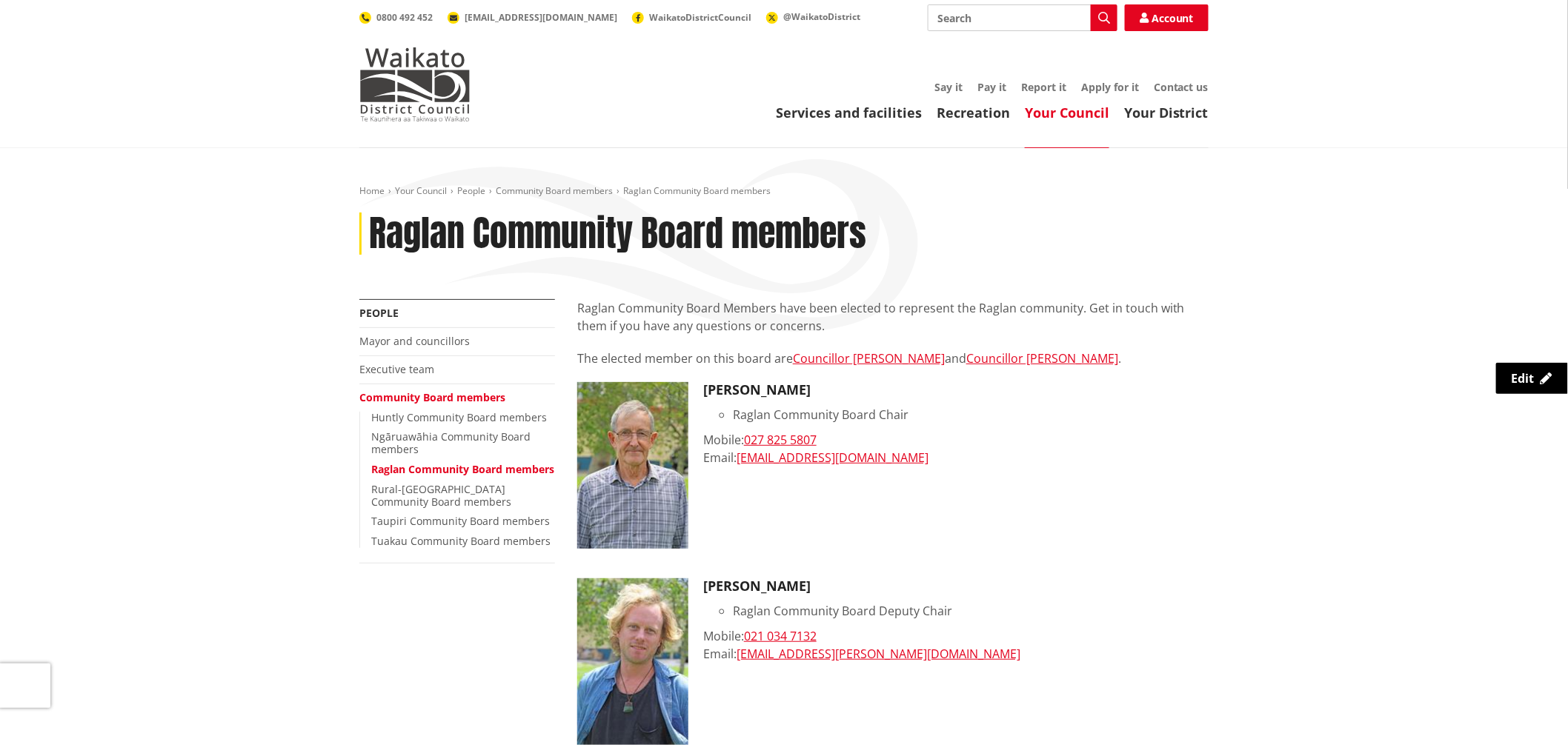
click at [1121, 76] on div "Toggle search Toggle navigation Services and facilities Recreation Your Council…" at bounding box center [784, 63] width 871 height 117
click at [1121, 80] on link "Apply for it" at bounding box center [1109, 87] width 58 height 14
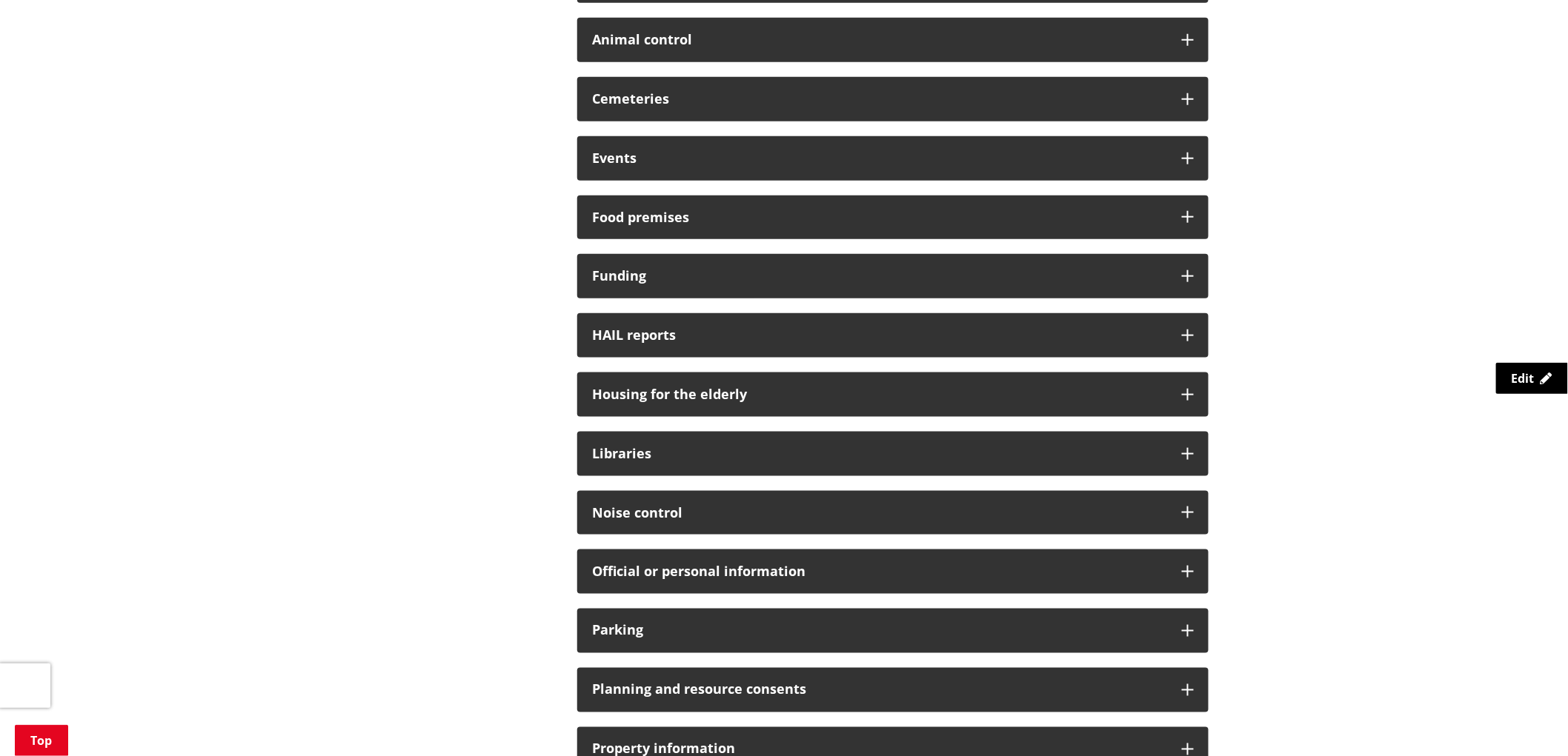
scroll to position [575, 0]
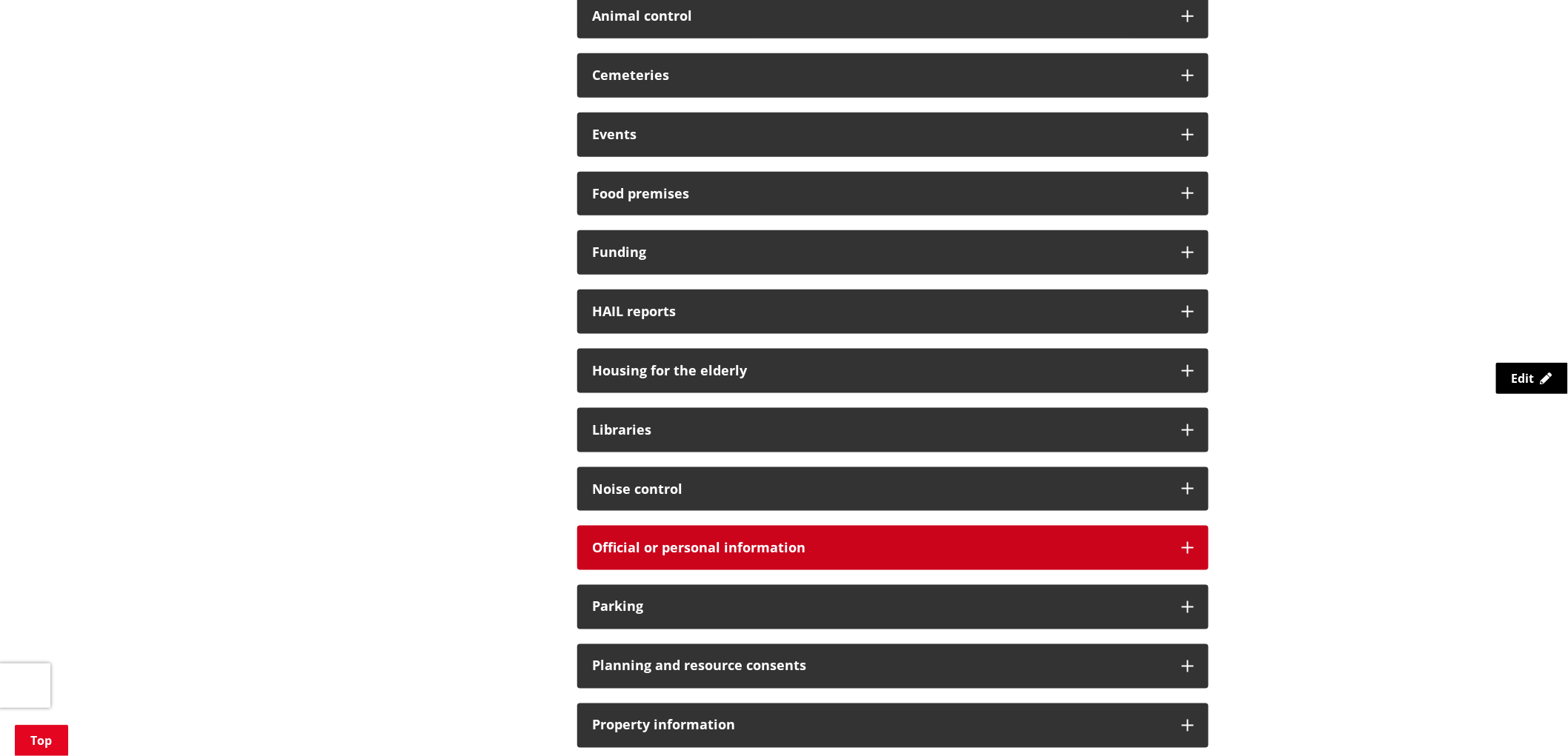
click at [1182, 546] on icon at bounding box center [1188, 548] width 12 height 12
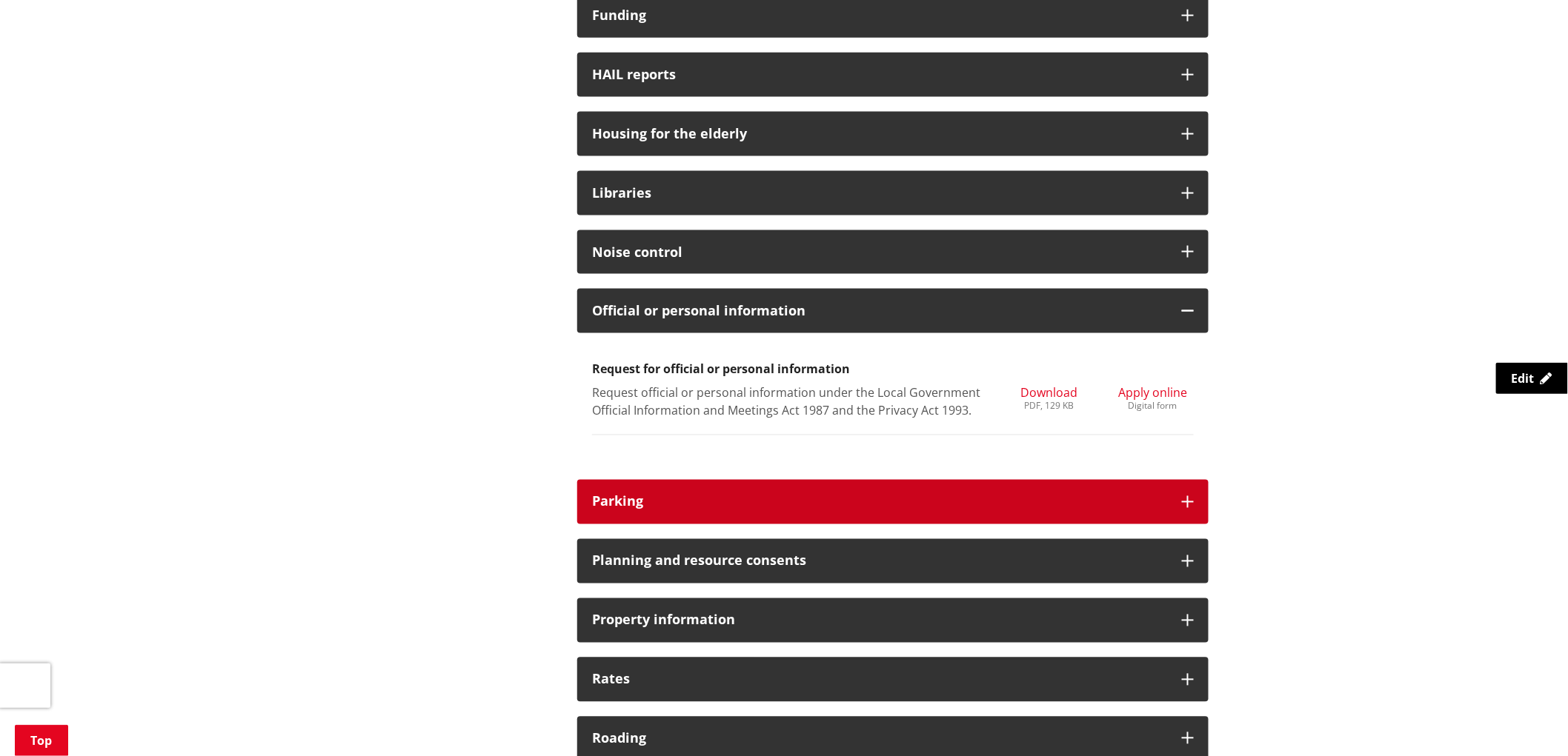
scroll to position [823, 0]
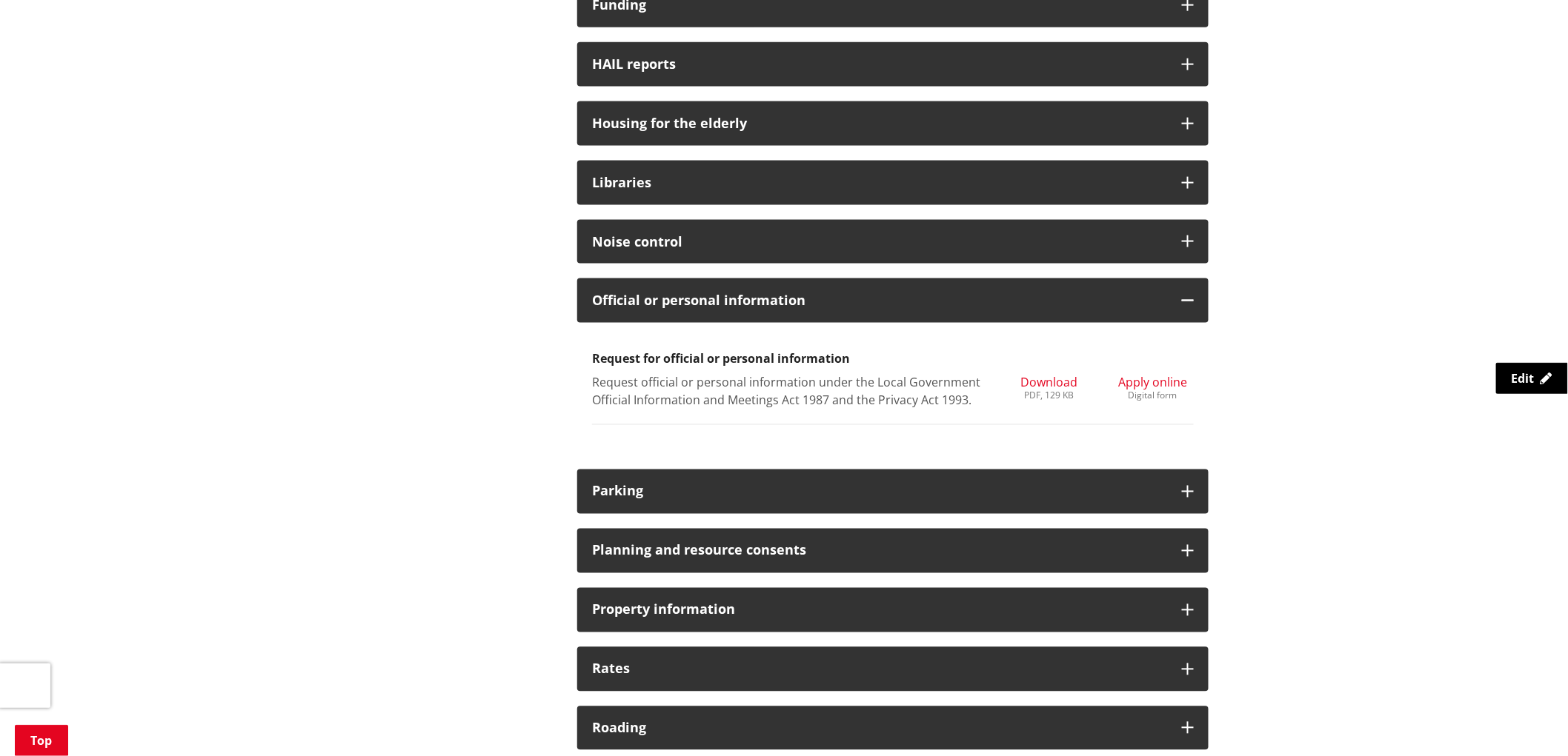
click at [1163, 378] on span "Apply online" at bounding box center [1153, 383] width 69 height 16
